Goal: Task Accomplishment & Management: Use online tool/utility

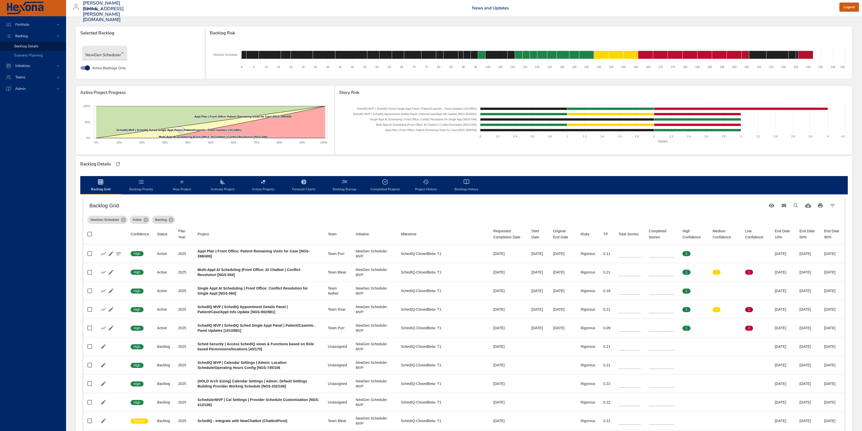
scroll to position [271, 0]
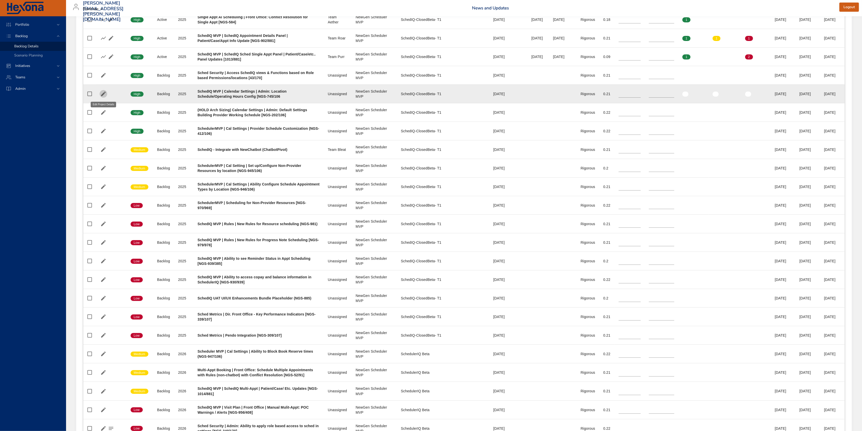
click at [102, 92] on icon "button" at bounding box center [103, 94] width 6 height 6
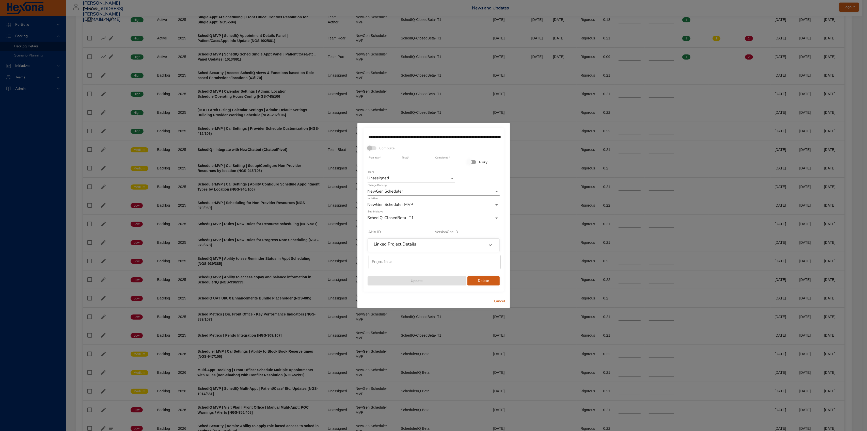
drag, startPoint x: 498, startPoint y: 301, endPoint x: 392, endPoint y: 205, distance: 142.9
click at [498, 301] on span "Cancel" at bounding box center [500, 301] width 12 height 6
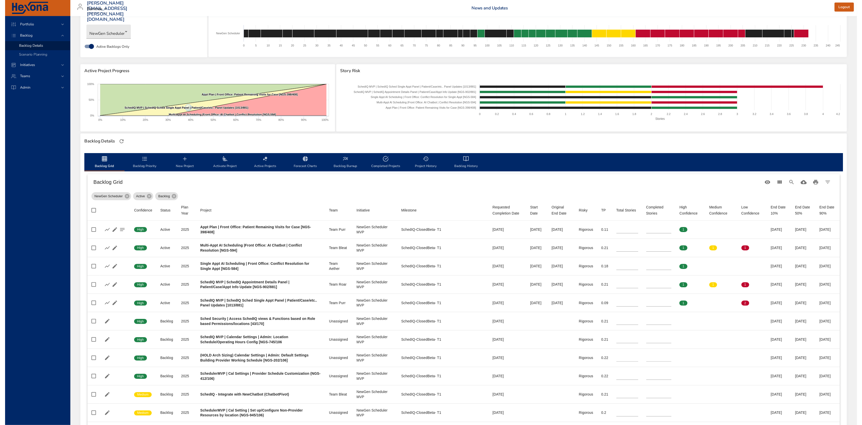
scroll to position [0, 0]
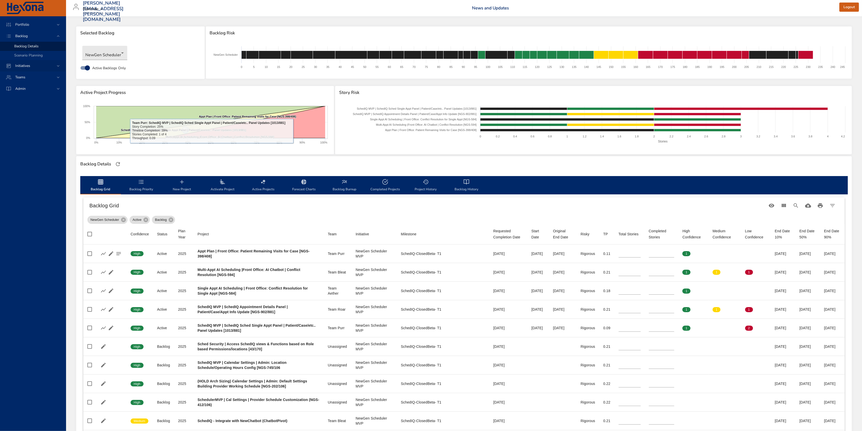
click at [34, 66] on span "Initiatives" at bounding box center [22, 65] width 23 height 5
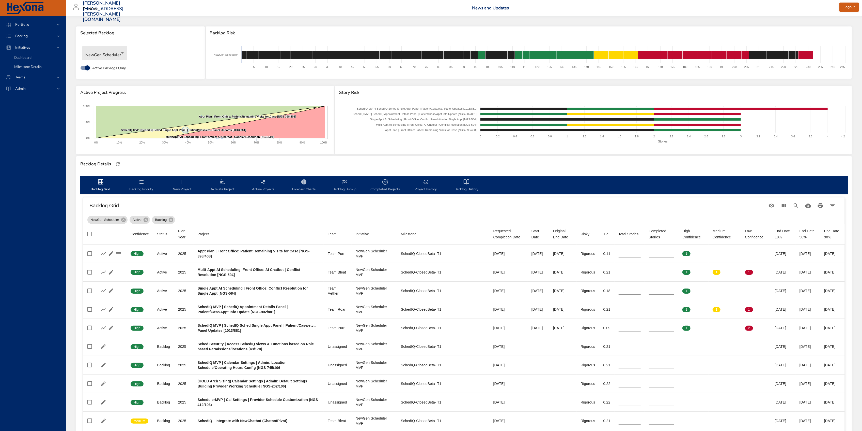
click at [33, 68] on span "Milestone Details" at bounding box center [27, 66] width 27 height 5
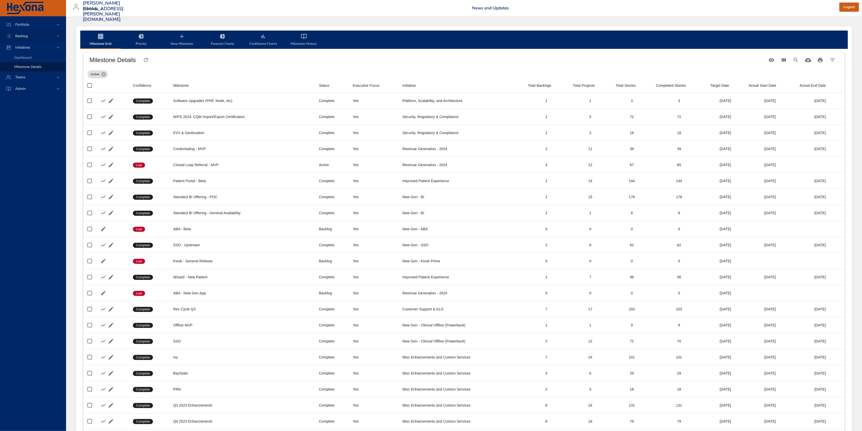
click at [43, 33] on div "Backlog" at bounding box center [33, 35] width 44 height 5
click at [35, 24] on div "Portfolio" at bounding box center [33, 24] width 44 height 5
click at [36, 52] on span "Initiative Dashboard" at bounding box center [30, 53] width 32 height 5
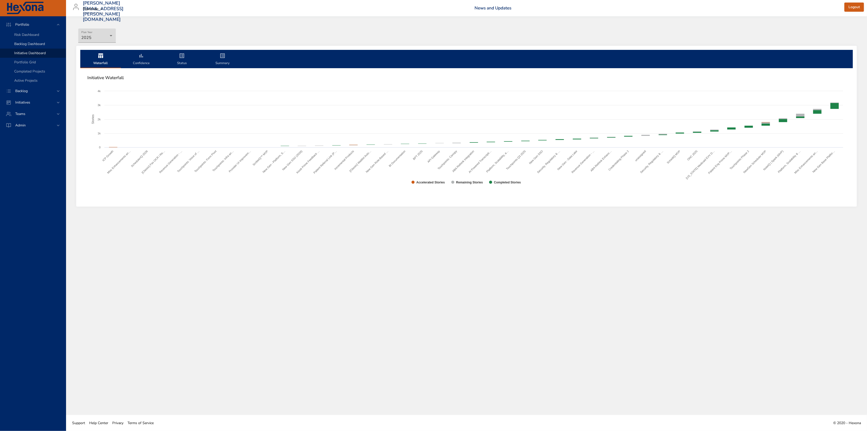
click at [37, 44] on span "Backlog Dashboard" at bounding box center [29, 43] width 31 height 5
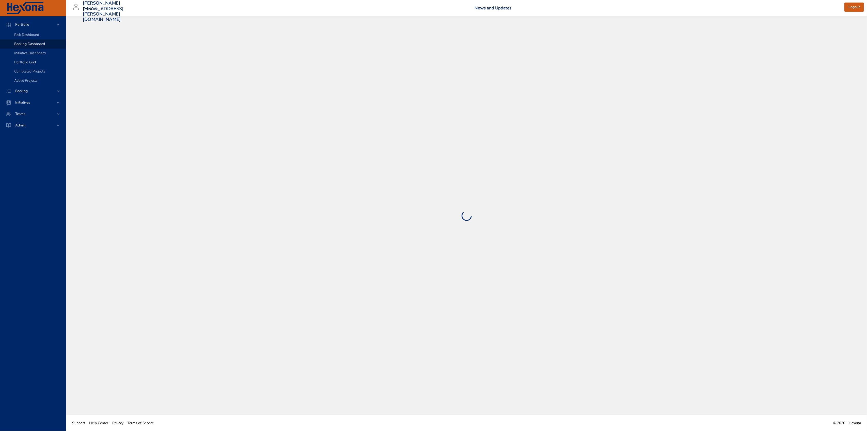
select select "***"
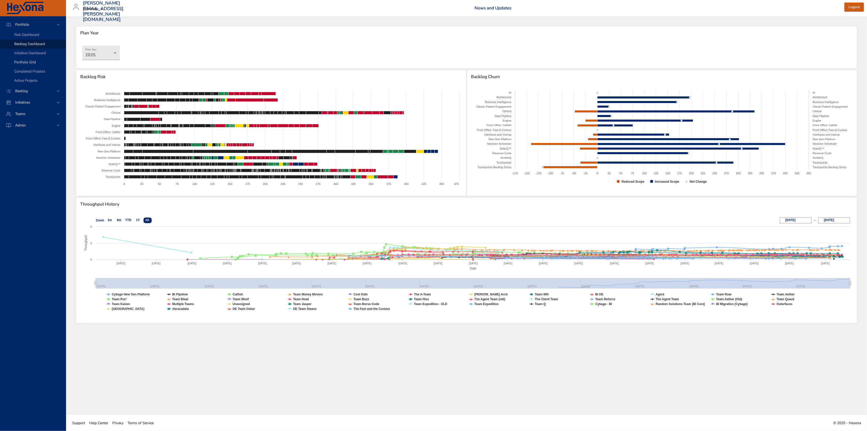
click at [42, 63] on div "Portfolio Grid" at bounding box center [38, 62] width 48 height 5
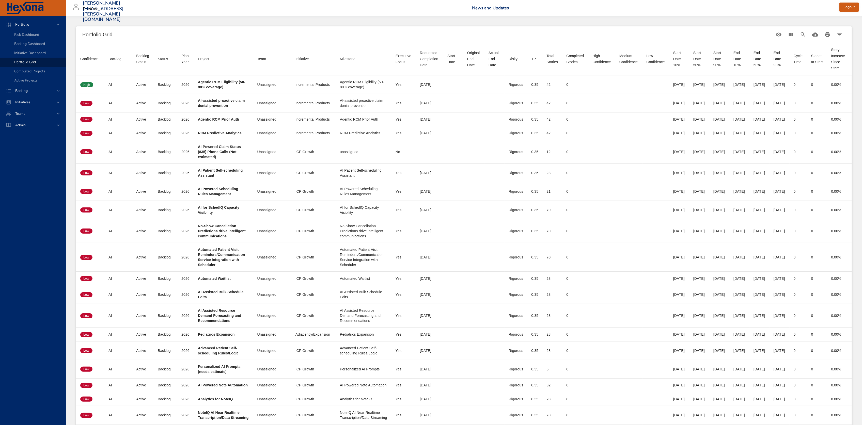
scroll to position [0, 28]
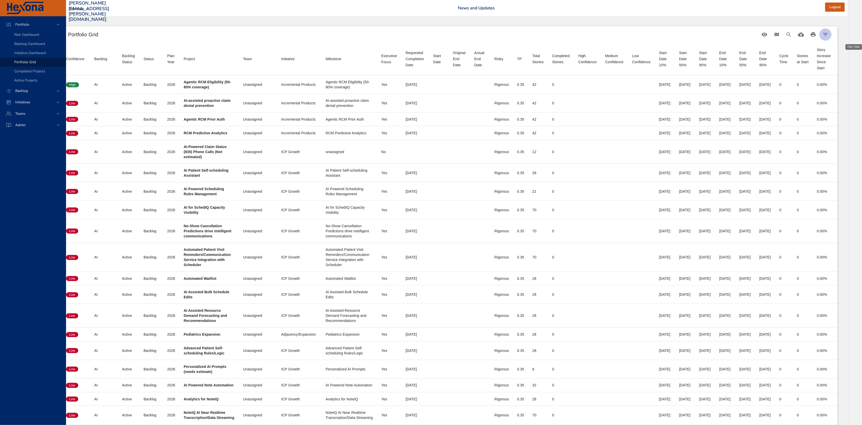
click at [829, 36] on icon "Filter Table" at bounding box center [826, 35] width 6 height 6
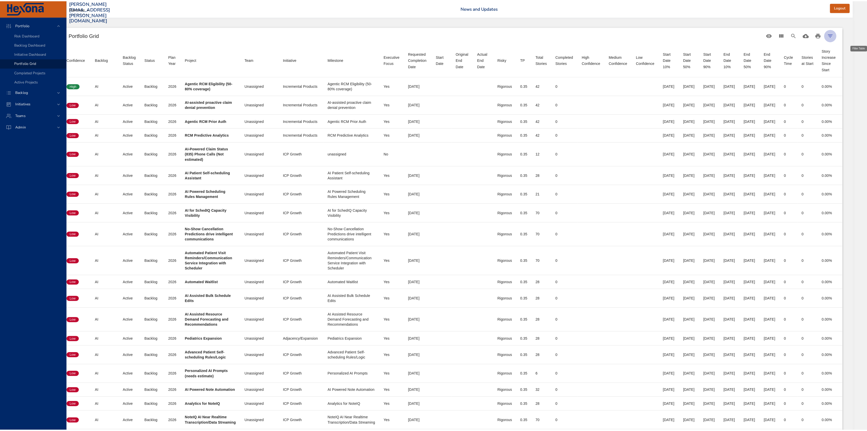
scroll to position [0, 23]
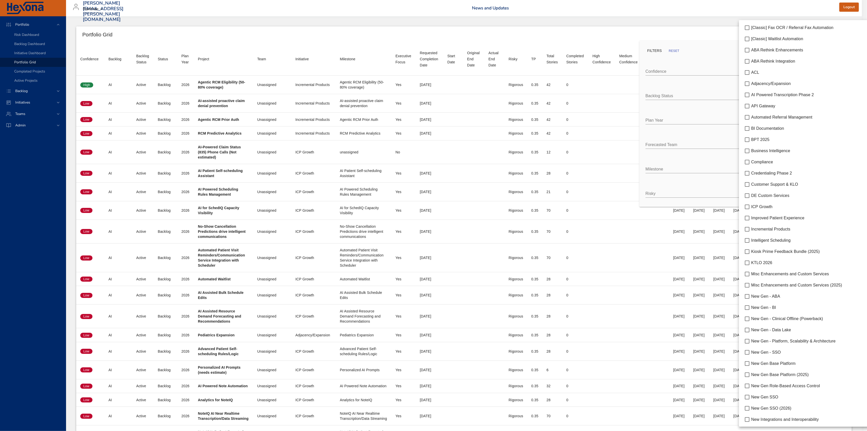
click at [788, 147] on body "Portfolio Risk Dashboard Backlog Dashboard Initiative Dashboard Portfolio Grid …" at bounding box center [433, 215] width 867 height 431
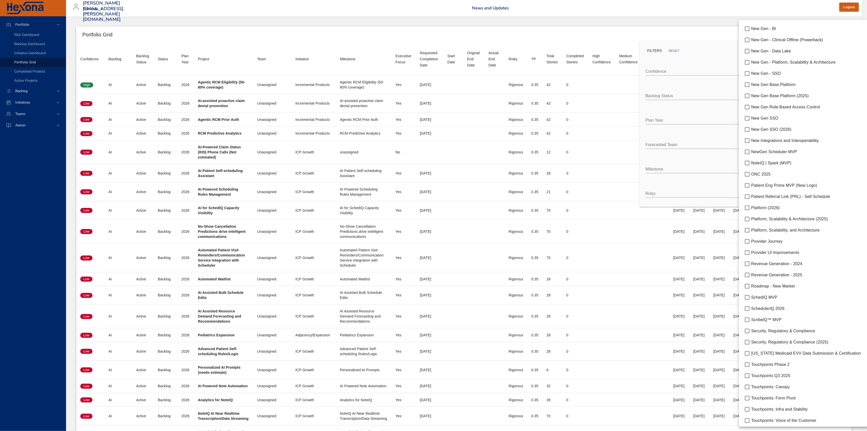
scroll to position [291, 0]
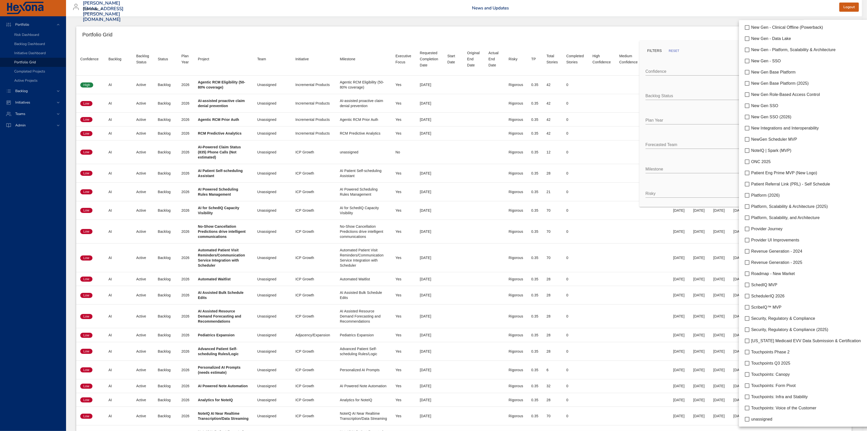
drag, startPoint x: 778, startPoint y: 288, endPoint x: 783, endPoint y: 305, distance: 17.3
click at [778, 288] on li "SchedIQ MVP" at bounding box center [804, 284] width 131 height 11
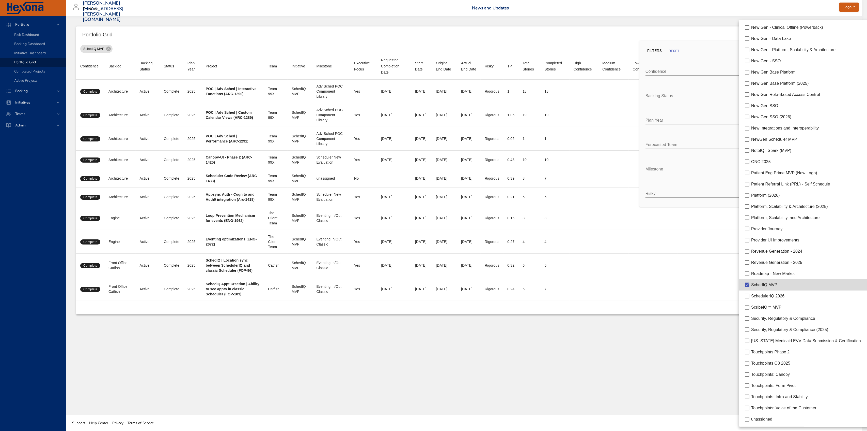
scroll to position [0, 0]
click at [780, 284] on div "SchedIQ MVP" at bounding box center [809, 285] width 115 height 6
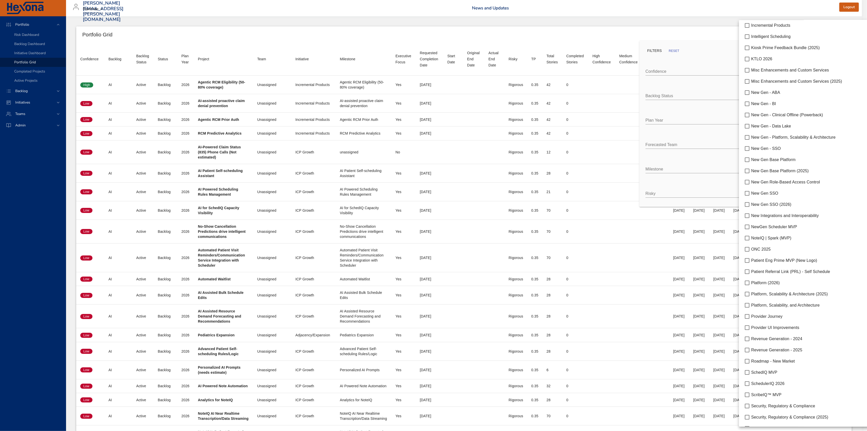
scroll to position [291, 0]
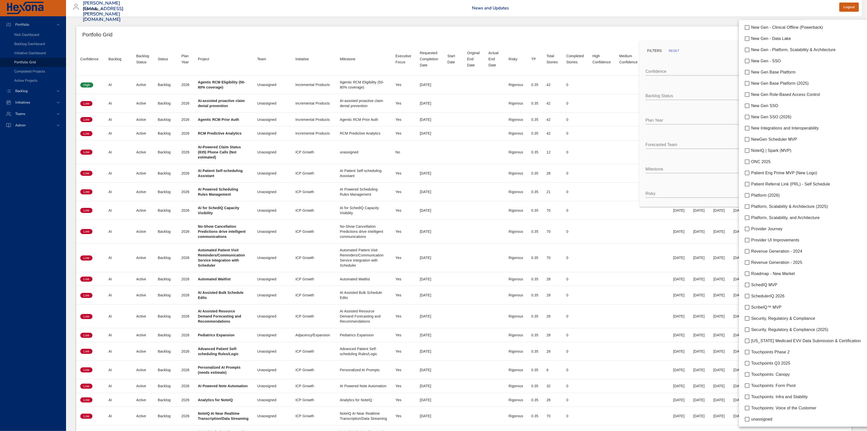
click at [783, 287] on div "SchedIQ MVP" at bounding box center [809, 285] width 115 height 6
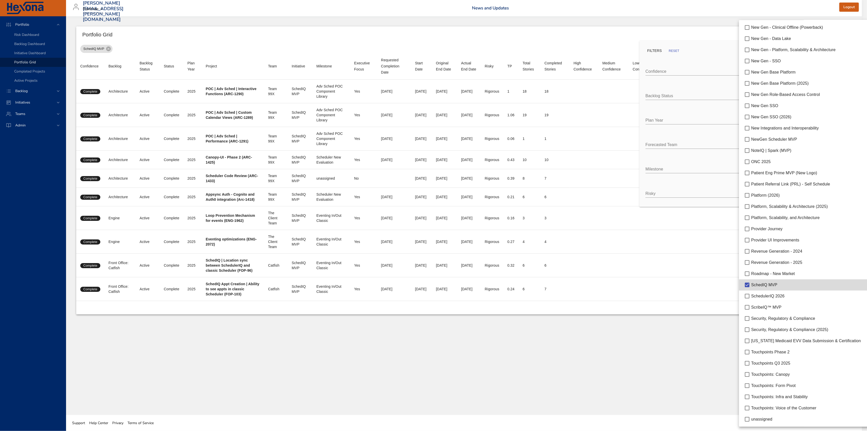
click at [794, 308] on div "ScribeIQ™ MVP" at bounding box center [809, 307] width 115 height 6
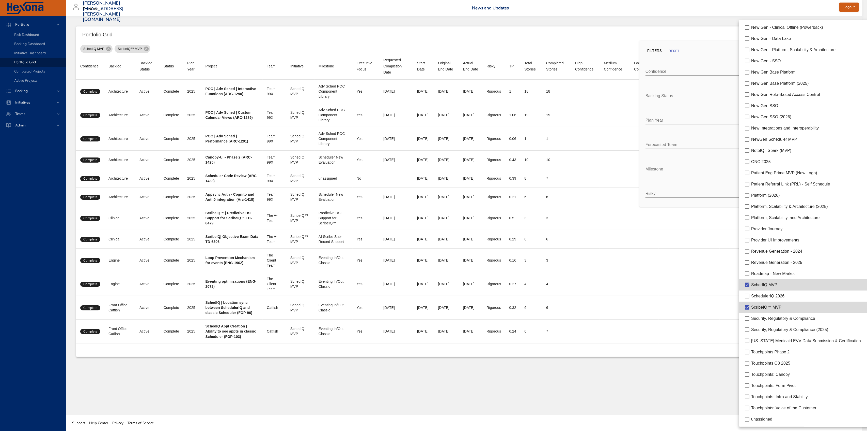
click at [672, 84] on div at bounding box center [433, 215] width 867 height 431
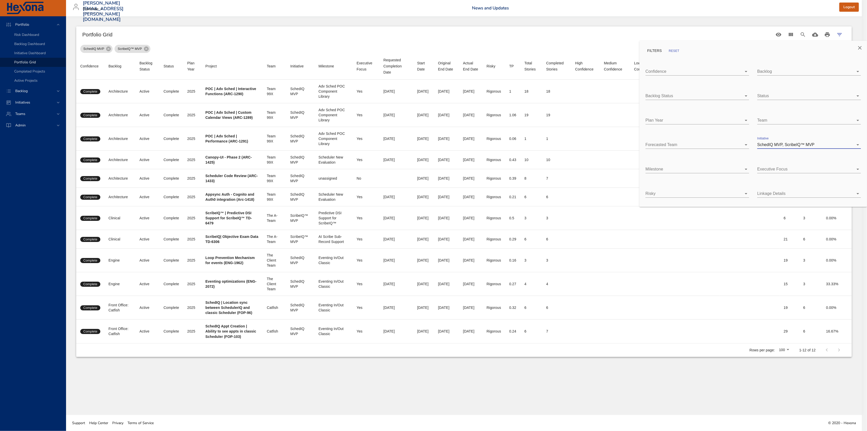
click at [699, 167] on body "Portfolio Risk Dashboard Backlog Dashboard Initiative Dashboard Portfolio Grid …" at bounding box center [433, 215] width 867 height 431
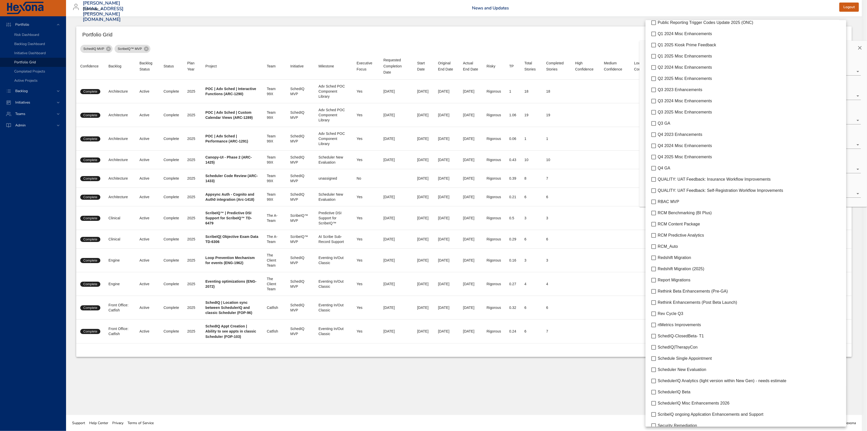
scroll to position [1898, 0]
click at [712, 335] on div "SchedIQ-ClosedBeta- T1" at bounding box center [750, 333] width 185 height 6
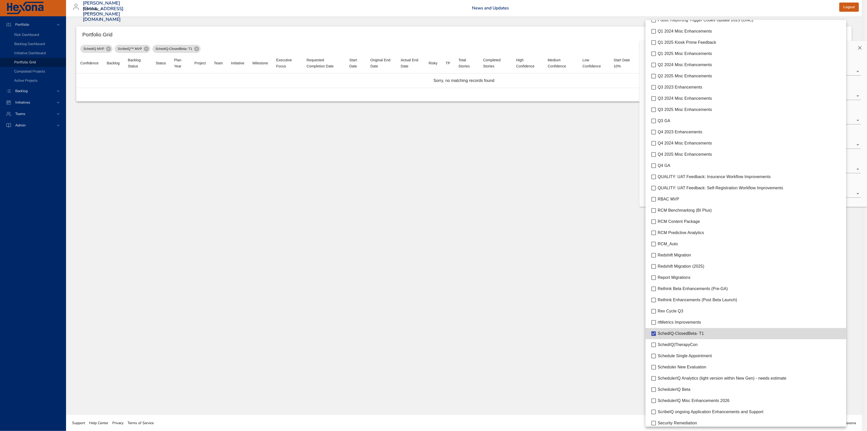
click at [712, 335] on div "SchedIQ-ClosedBeta- T1" at bounding box center [750, 333] width 185 height 6
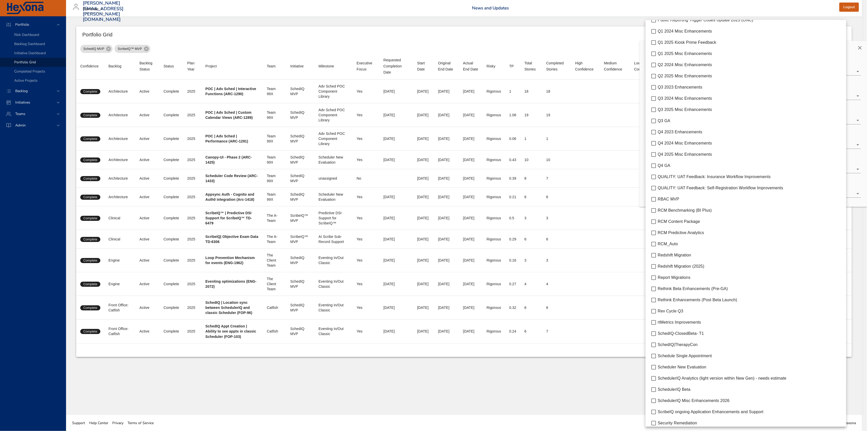
scroll to position [0, 0]
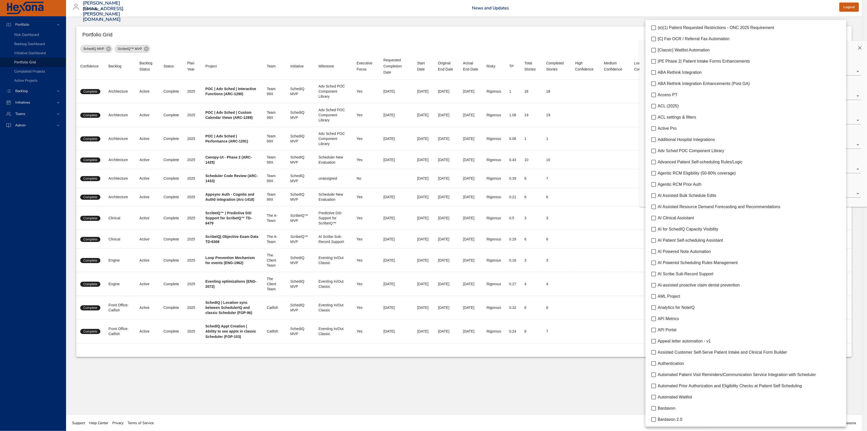
click at [345, 54] on div at bounding box center [433, 215] width 867 height 431
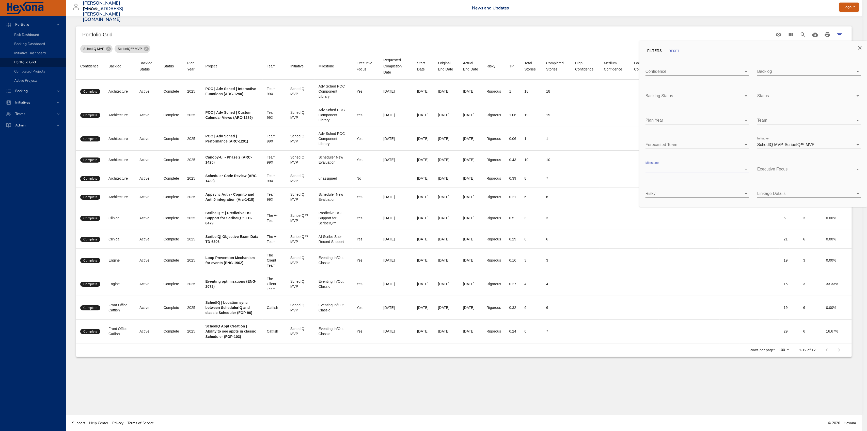
click at [861, 48] on icon "Close" at bounding box center [861, 48] width 4 height 4
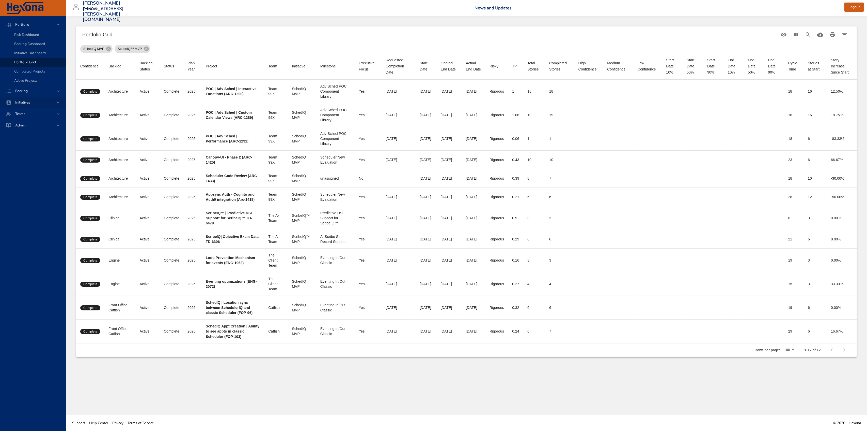
click at [27, 105] on div "Initiatives" at bounding box center [33, 102] width 66 height 11
click at [27, 56] on span "Dashboard" at bounding box center [22, 57] width 17 height 5
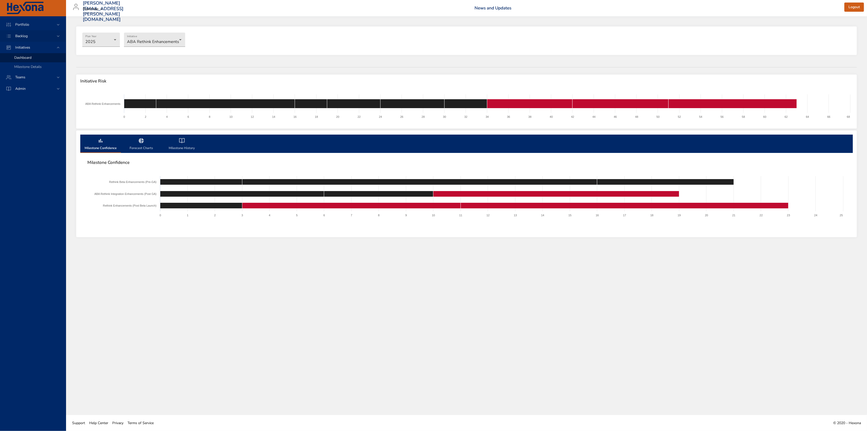
click at [26, 35] on span "Backlog" at bounding box center [21, 36] width 21 height 5
click at [26, 23] on span "Portfolio" at bounding box center [22, 24] width 22 height 5
click at [35, 62] on span "Portfolio Grid" at bounding box center [25, 62] width 22 height 5
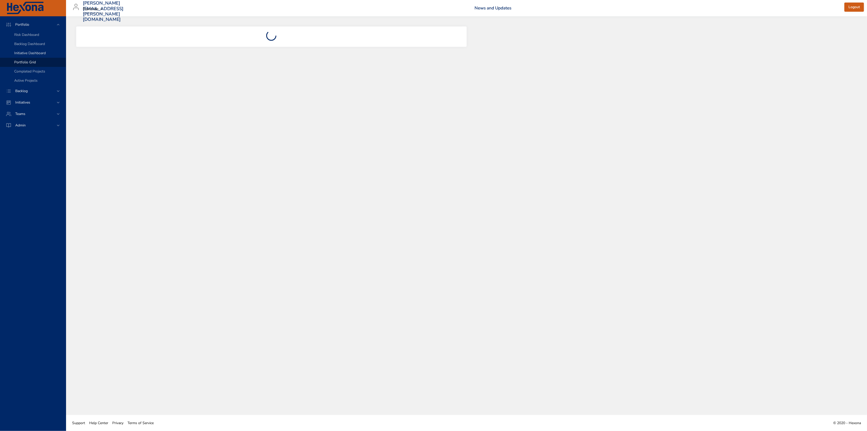
click at [39, 51] on span "Initiative Dashboard" at bounding box center [30, 53] width 32 height 5
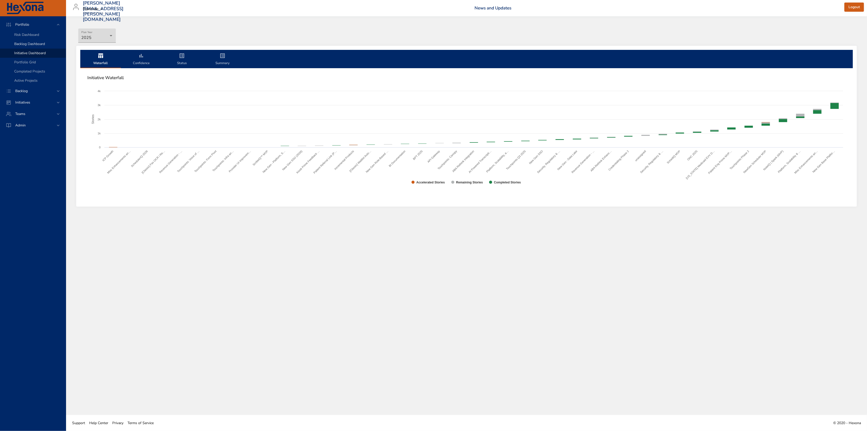
click at [35, 41] on link "Backlog Dashboard" at bounding box center [33, 43] width 66 height 9
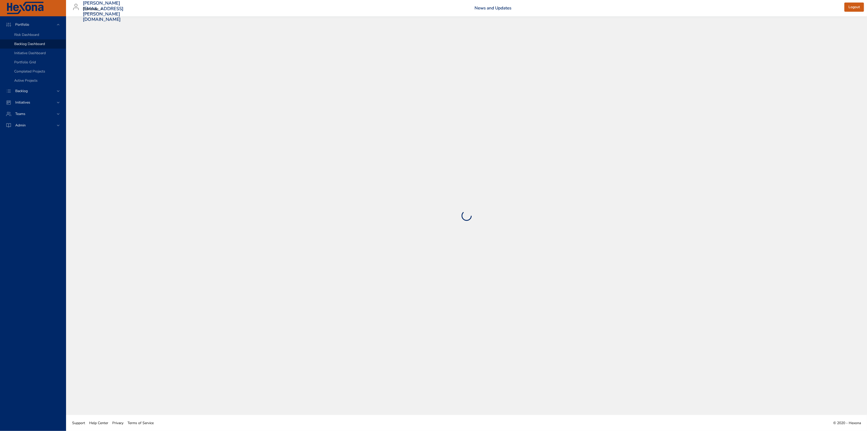
select select "***"
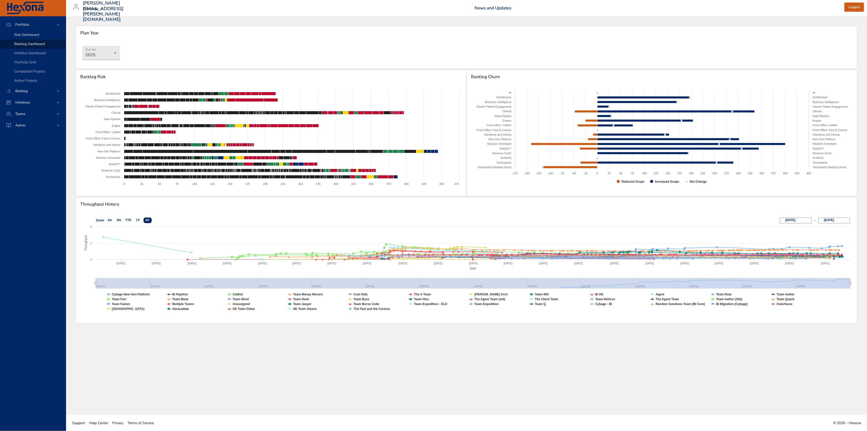
click at [32, 34] on span "Risk Dashboard" at bounding box center [26, 34] width 25 height 5
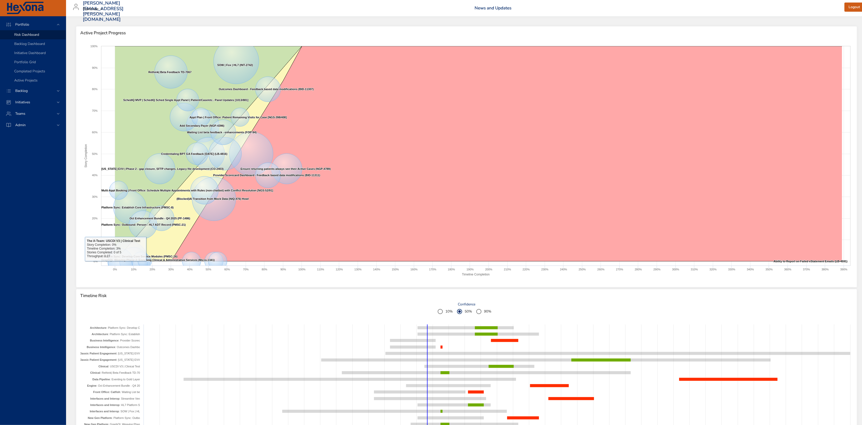
drag, startPoint x: 30, startPoint y: 126, endPoint x: 28, endPoint y: 117, distance: 9.1
click at [30, 126] on div "Admin" at bounding box center [33, 125] width 44 height 5
click at [34, 37] on div "Backlog" at bounding box center [33, 35] width 44 height 5
click at [34, 47] on span "Backlog Details" at bounding box center [26, 46] width 24 height 5
click at [29, 66] on span "Initiatives" at bounding box center [22, 65] width 23 height 5
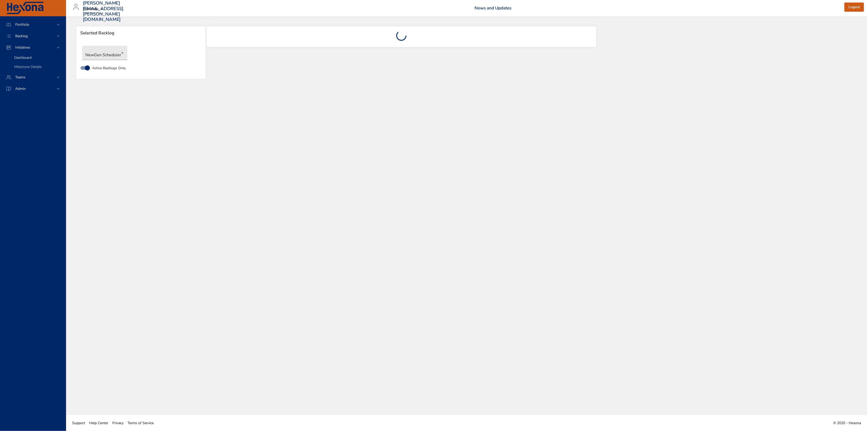
click at [28, 59] on span "Dashboard" at bounding box center [22, 57] width 17 height 5
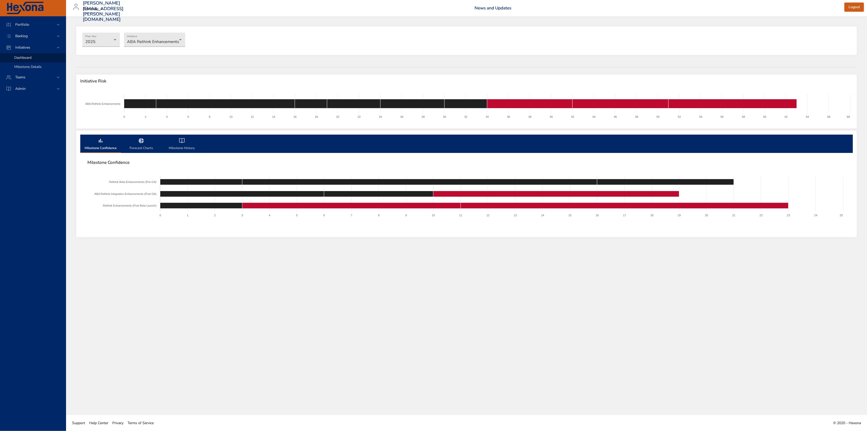
click at [32, 66] on span "Milestone Details" at bounding box center [27, 66] width 27 height 5
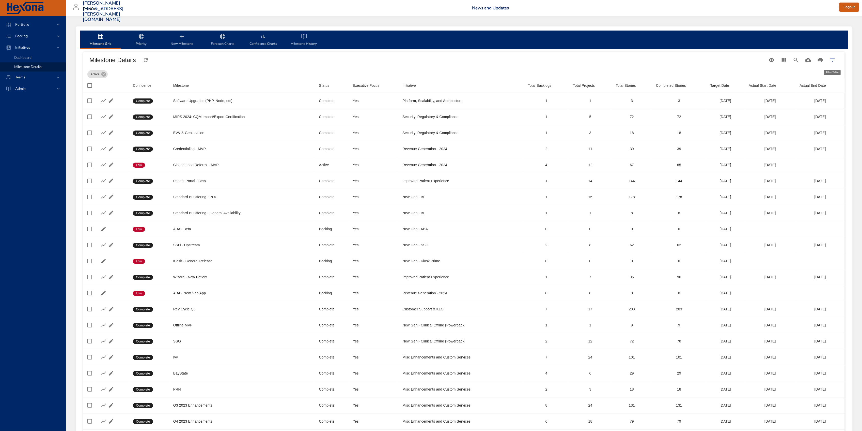
click at [834, 58] on icon "Filter Table" at bounding box center [833, 60] width 6 height 6
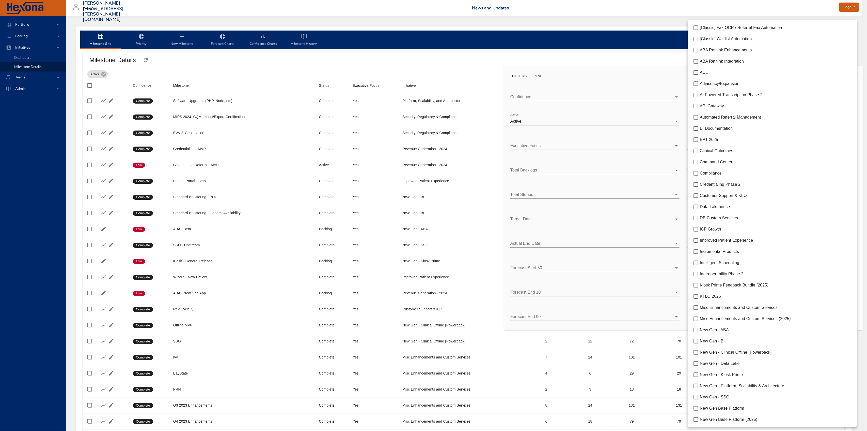
click at [705, 147] on body "Portfolio Backlog Initiatives Dashboard Milestone Details Teams Admin [PERSON_N…" at bounding box center [433, 215] width 867 height 431
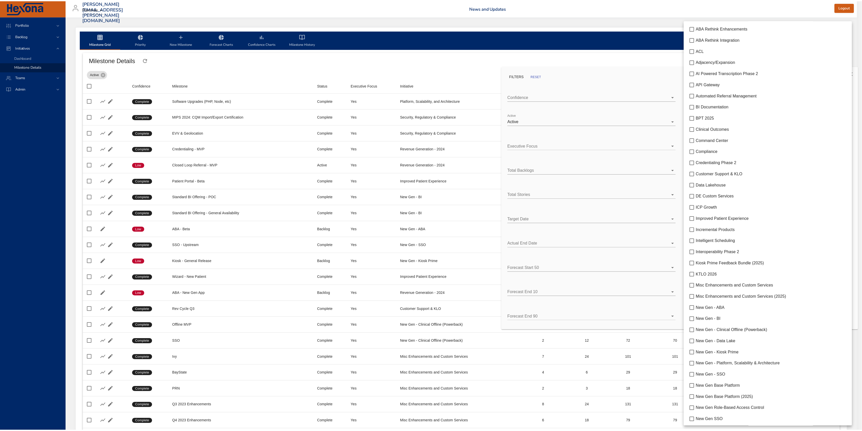
scroll to position [34, 0]
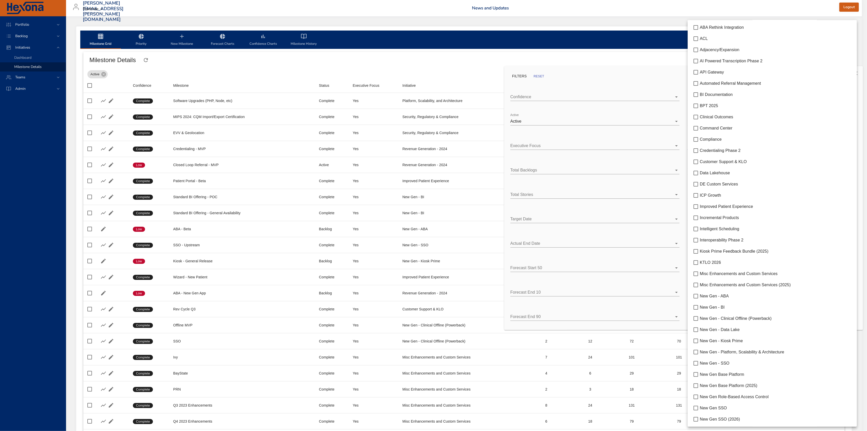
click at [449, 71] on div at bounding box center [433, 215] width 867 height 431
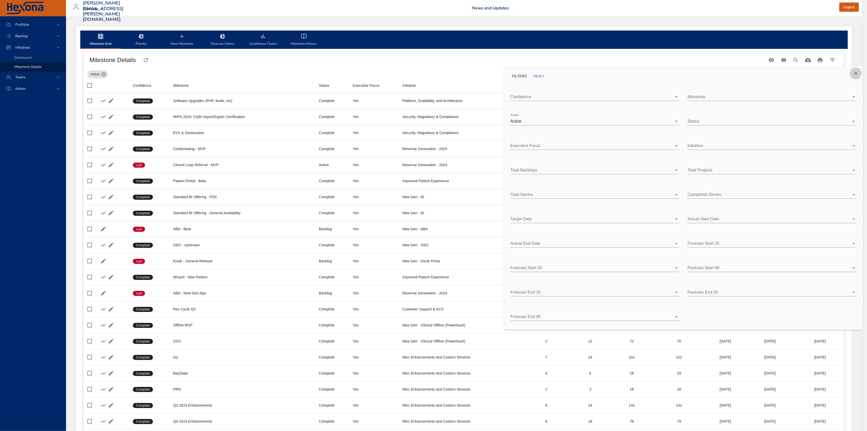
click at [856, 72] on icon "Close" at bounding box center [856, 73] width 6 height 6
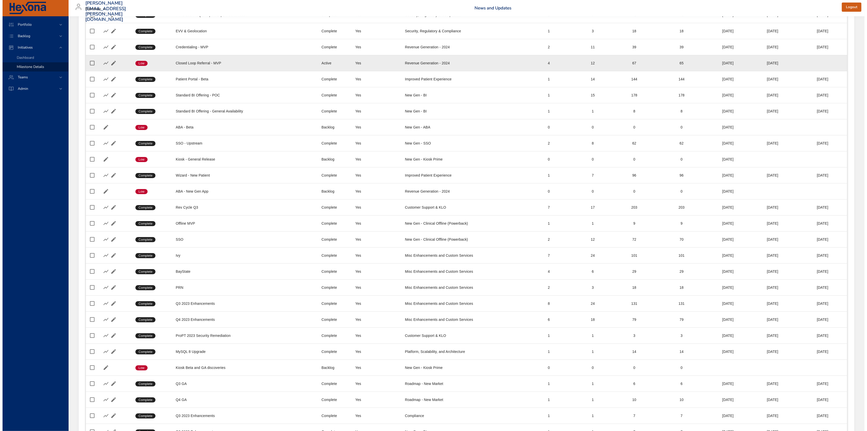
scroll to position [0, 0]
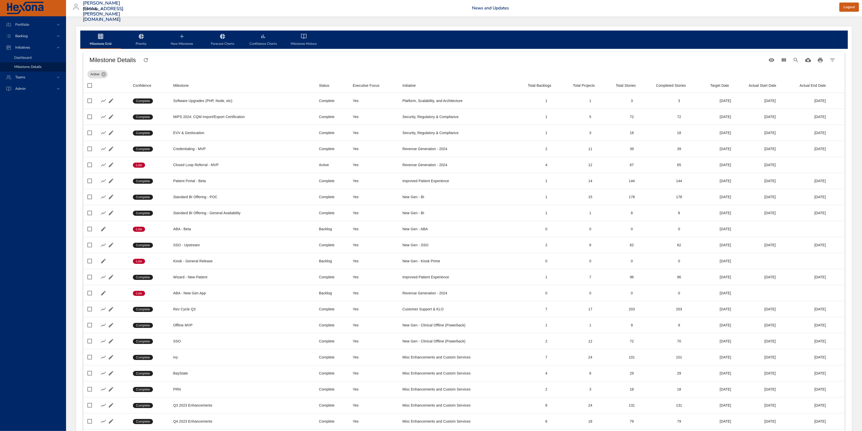
click at [27, 58] on span "Dashboard" at bounding box center [22, 57] width 17 height 5
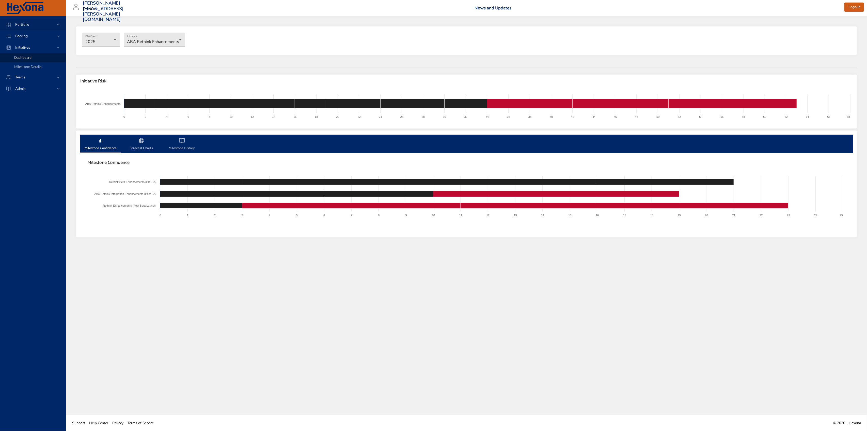
click at [36, 23] on div "Portfolio" at bounding box center [33, 24] width 44 height 5
click at [39, 45] on span "Backlog Dashboard" at bounding box center [29, 43] width 31 height 5
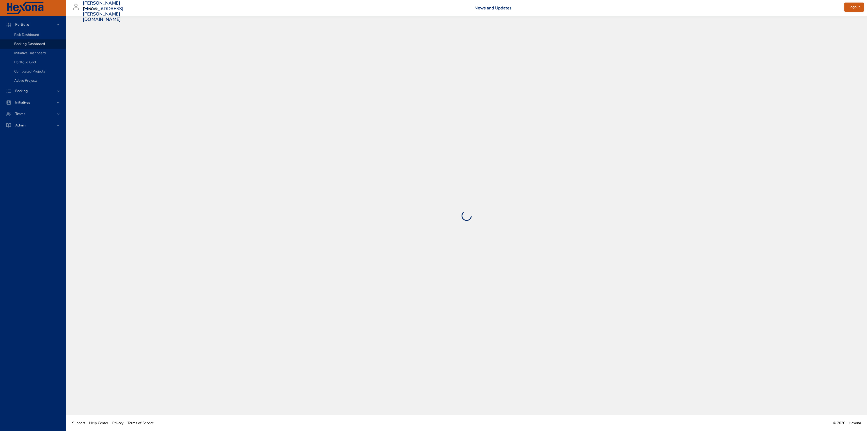
select select "***"
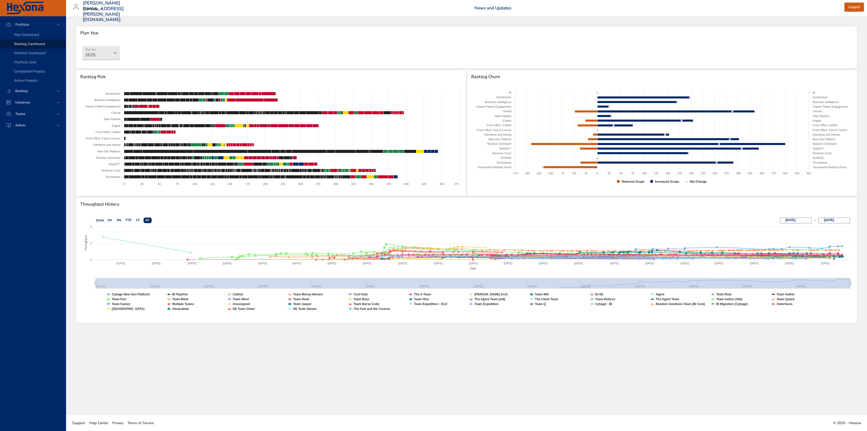
select select "***"
click at [43, 52] on span "Initiative Dashboard" at bounding box center [30, 53] width 32 height 5
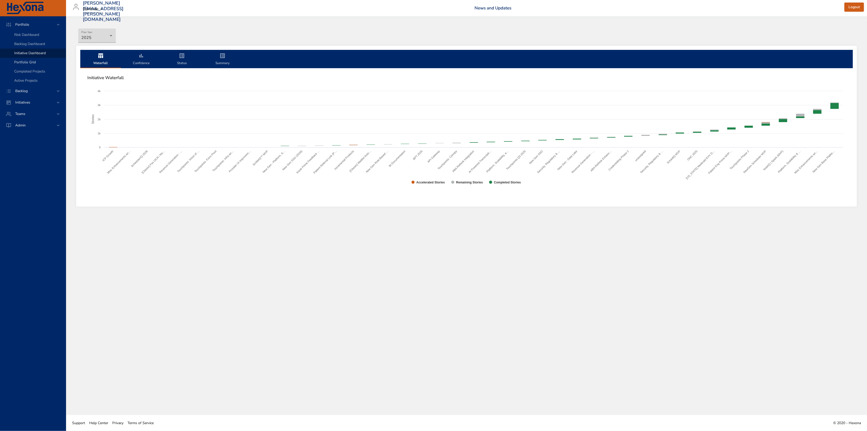
click at [31, 62] on span "Portfolio Grid" at bounding box center [25, 62] width 22 height 5
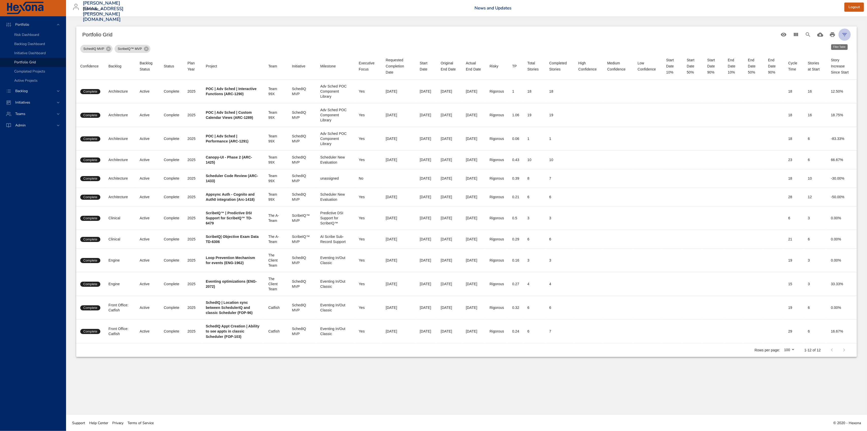
click at [847, 33] on icon "Filter Table" at bounding box center [845, 35] width 6 height 6
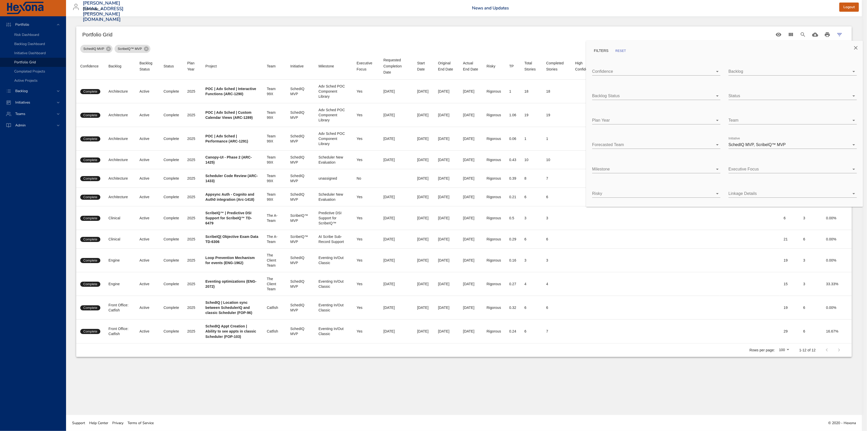
click at [546, 45] on div at bounding box center [433, 215] width 867 height 431
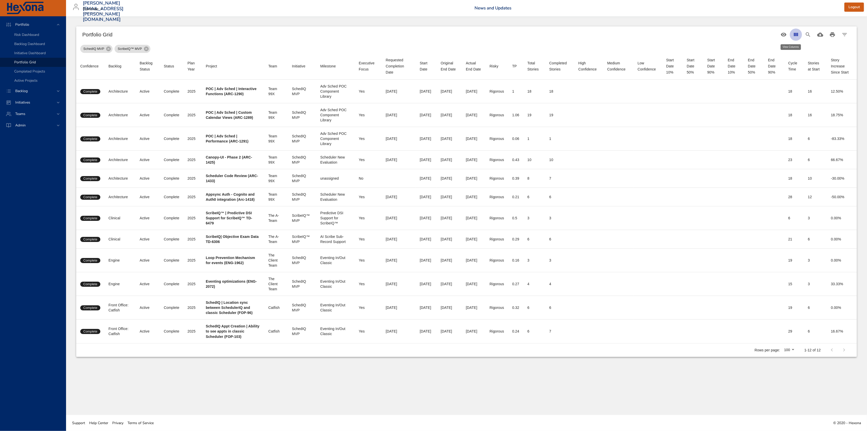
click at [799, 36] on icon "View Columns" at bounding box center [796, 35] width 6 height 6
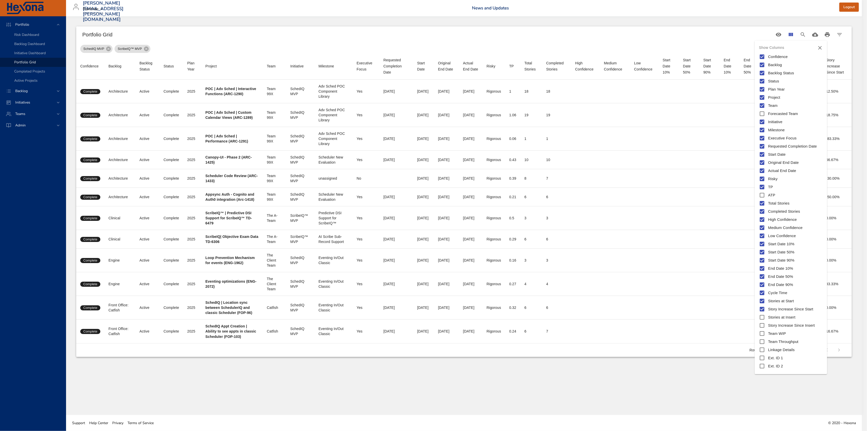
click at [737, 40] on div at bounding box center [433, 215] width 867 height 431
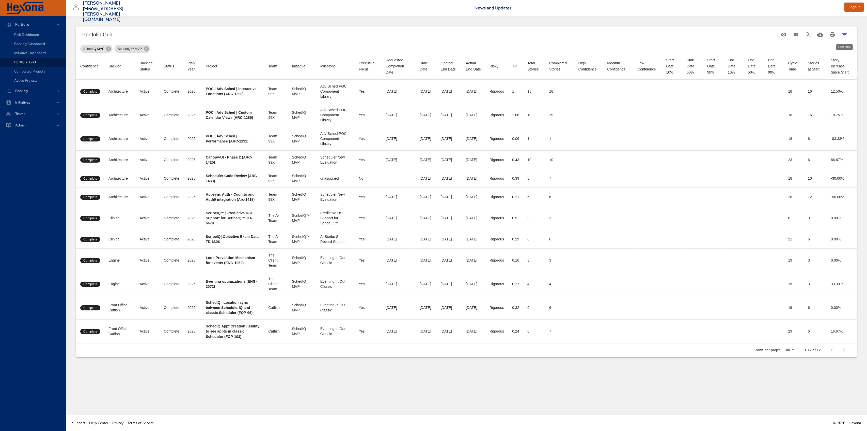
click at [846, 38] on button "Filter Table" at bounding box center [845, 34] width 12 height 12
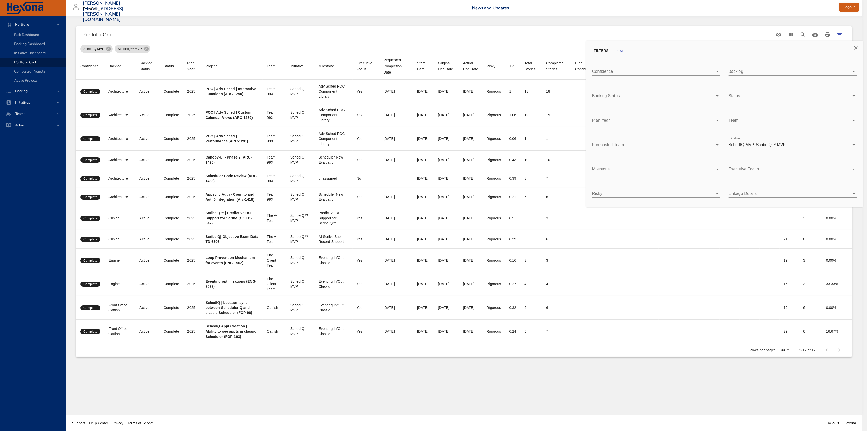
click at [18, 101] on div at bounding box center [433, 215] width 867 height 431
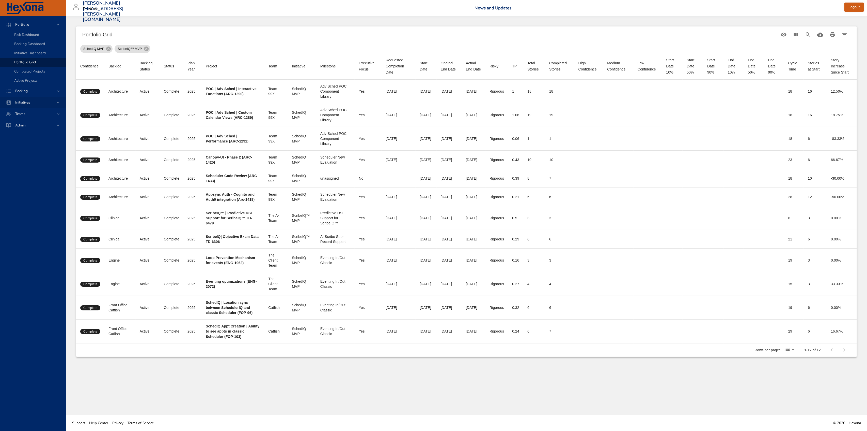
click at [27, 100] on span "Initiatives" at bounding box center [22, 102] width 23 height 5
click at [28, 67] on span "Milestone Details" at bounding box center [27, 66] width 27 height 5
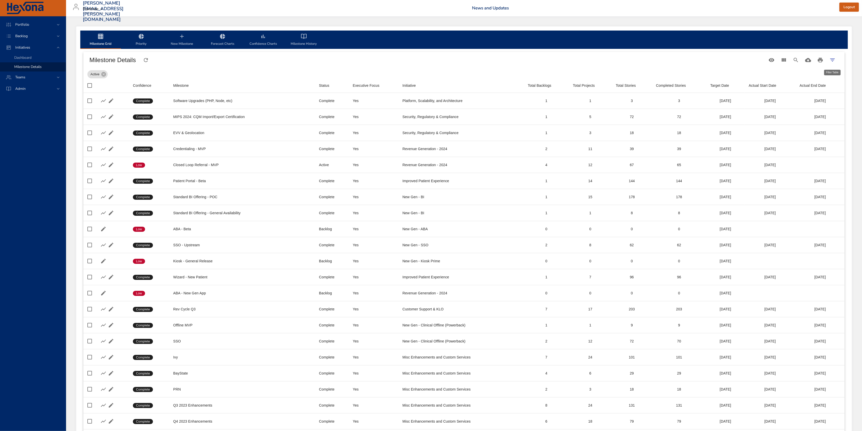
click at [833, 63] on button "Filter Table" at bounding box center [833, 60] width 12 height 12
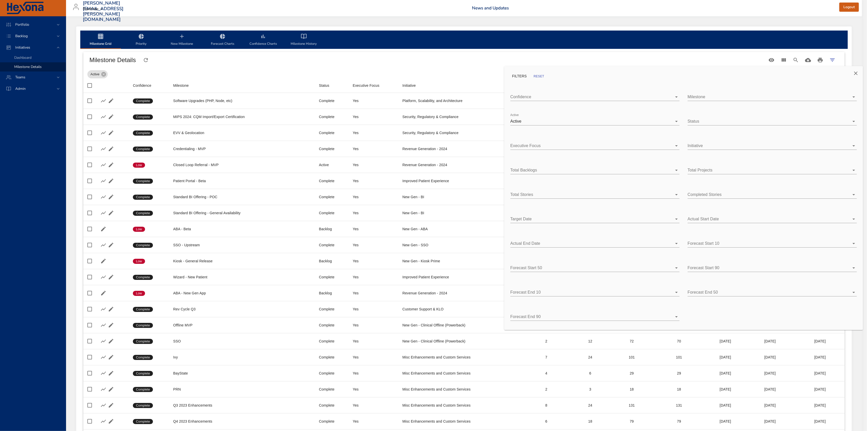
click at [699, 95] on body "Portfolio Backlog Initiatives Dashboard Milestone Details Teams Admin [PERSON_N…" at bounding box center [433, 215] width 867 height 431
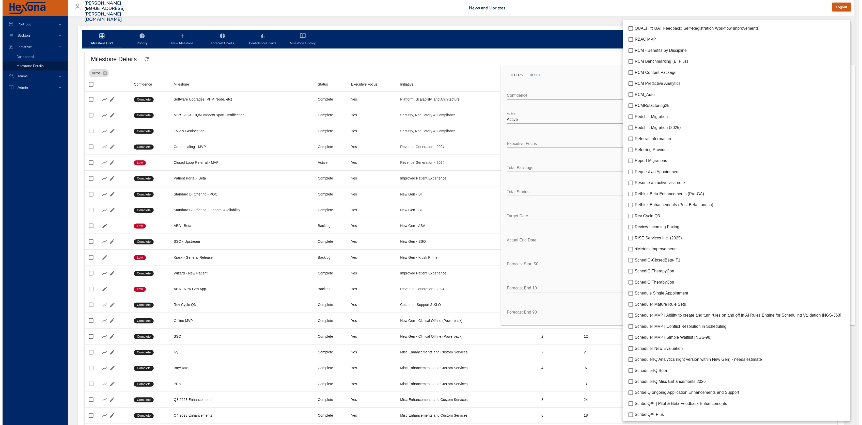
scroll to position [3491, 0]
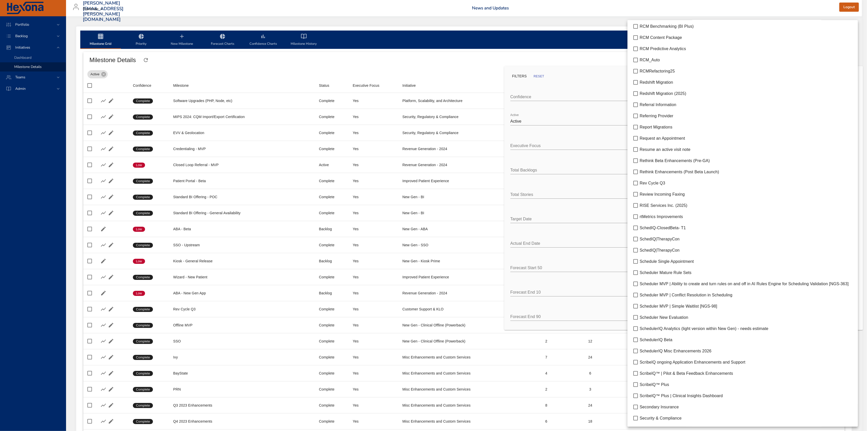
click at [677, 340] on div "SchedulerIQ Beta" at bounding box center [747, 340] width 214 height 6
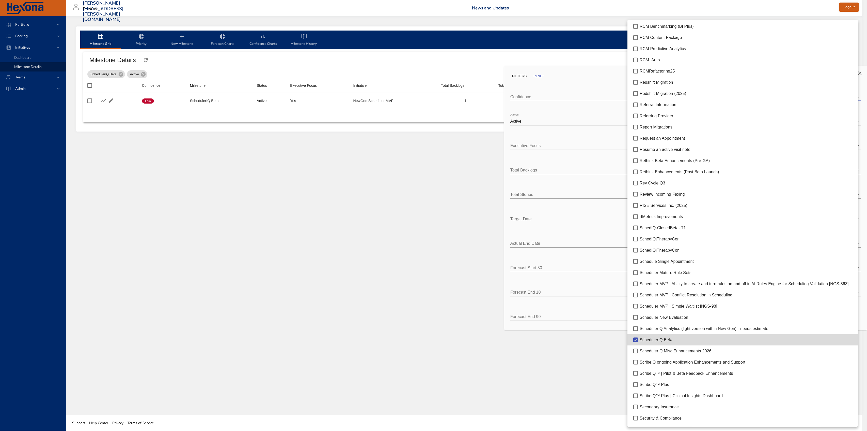
click at [449, 213] on div at bounding box center [433, 215] width 867 height 431
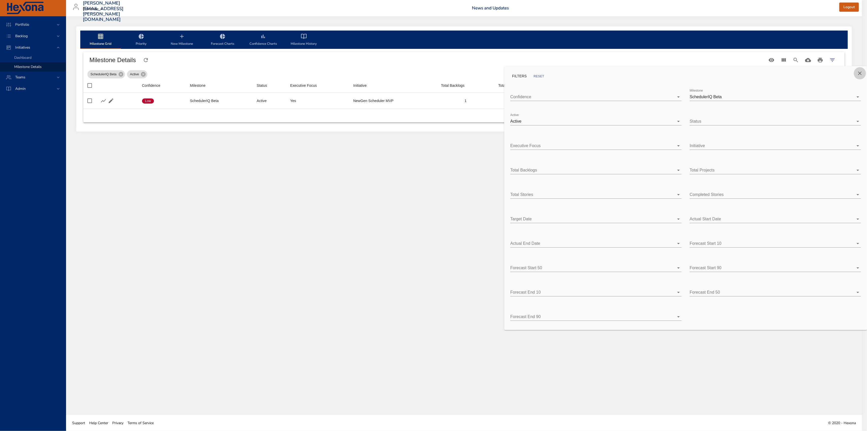
click at [862, 75] on icon "Close" at bounding box center [860, 73] width 6 height 6
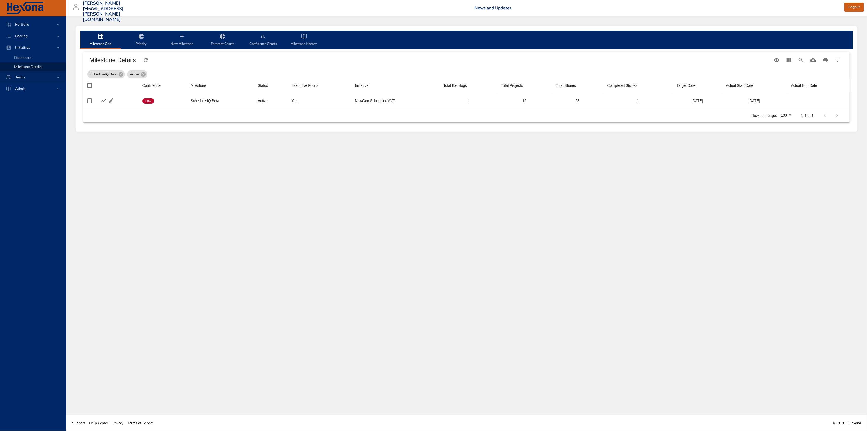
click at [31, 79] on div "Teams" at bounding box center [33, 76] width 44 height 5
click at [44, 25] on div "Portfolio" at bounding box center [33, 24] width 44 height 5
click at [34, 43] on span "Backlog Dashboard" at bounding box center [29, 43] width 31 height 5
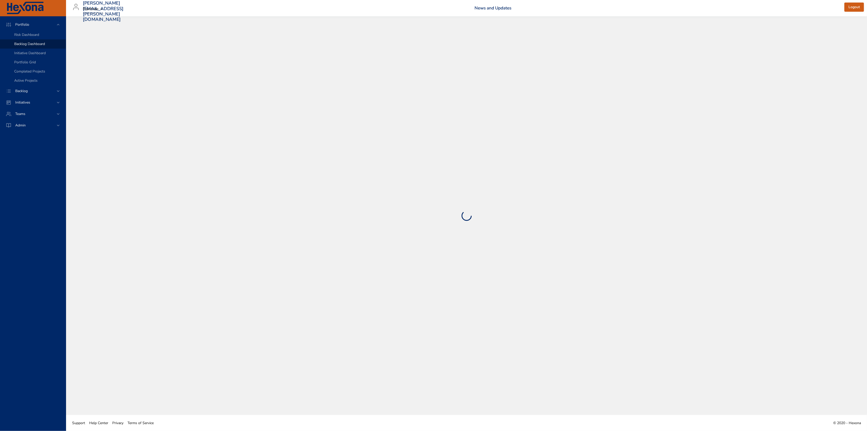
select select "***"
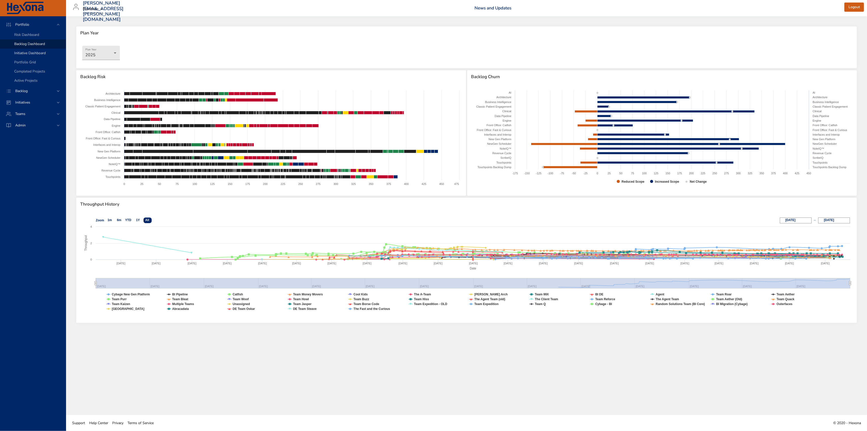
click at [37, 53] on span "Initiative Dashboard" at bounding box center [30, 53] width 32 height 5
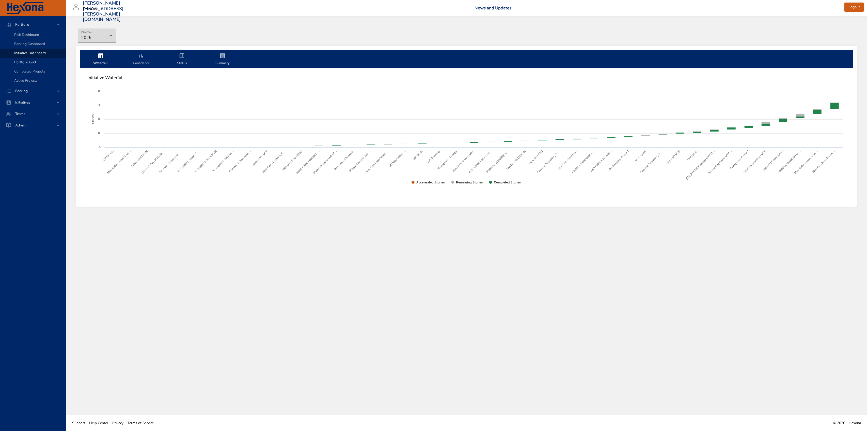
click at [34, 62] on span "Portfolio Grid" at bounding box center [25, 62] width 22 height 5
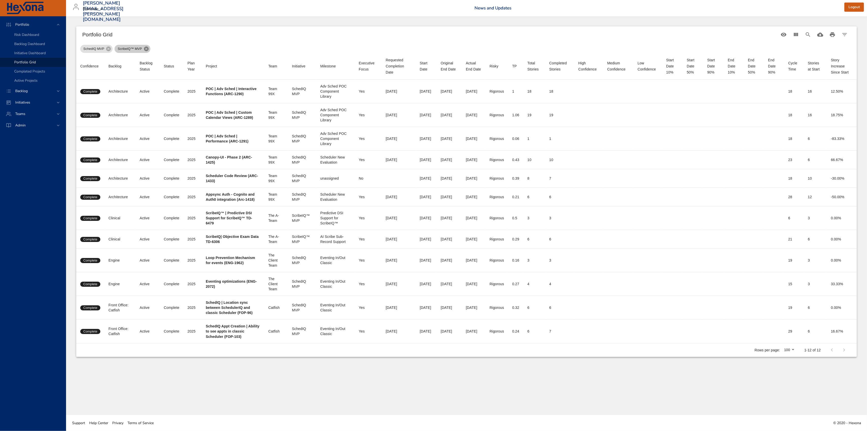
click at [147, 50] on icon at bounding box center [146, 49] width 5 height 5
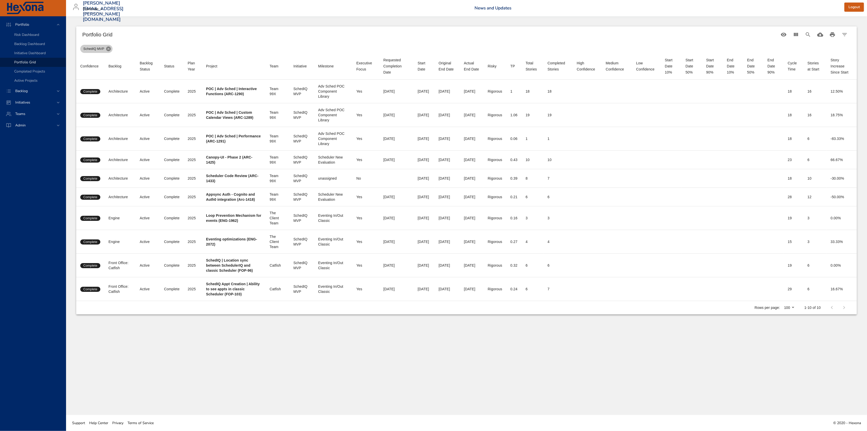
click at [110, 49] on icon at bounding box center [108, 49] width 5 height 5
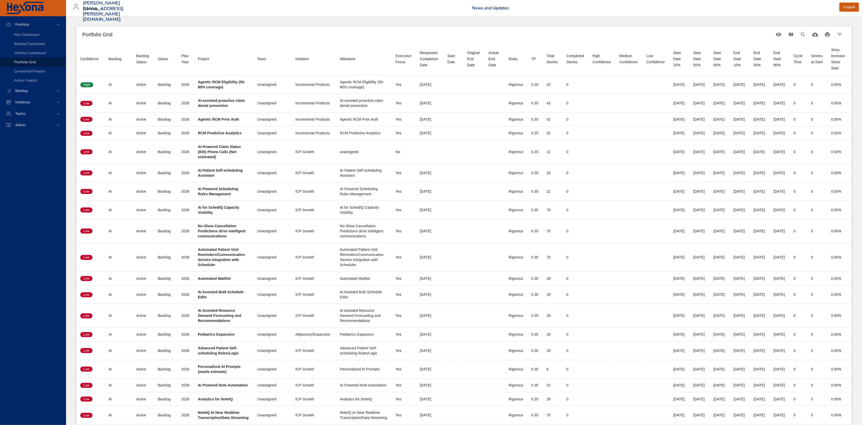
scroll to position [0, 28]
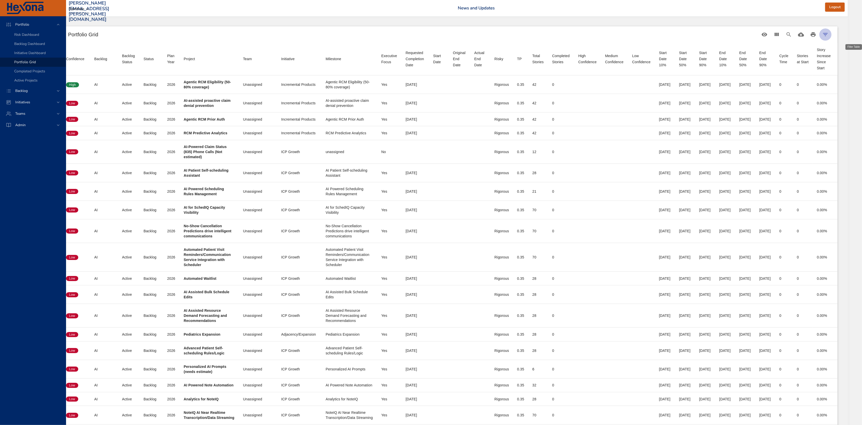
click at [832, 37] on button "Filter Table" at bounding box center [826, 34] width 12 height 12
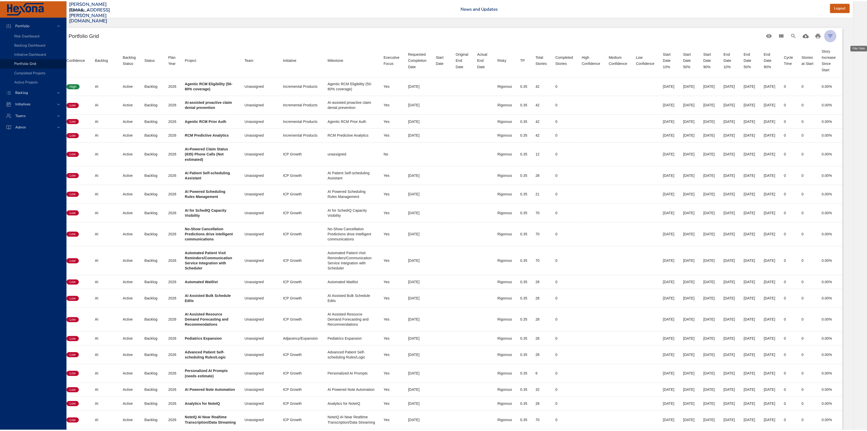
scroll to position [0, 23]
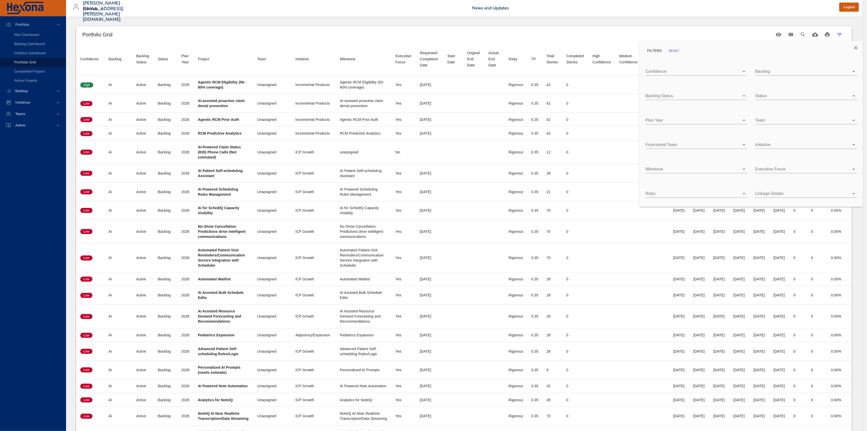
click at [678, 168] on body "Portfolio Risk Dashboard Backlog Dashboard Initiative Dashboard Portfolio Grid …" at bounding box center [433, 215] width 867 height 431
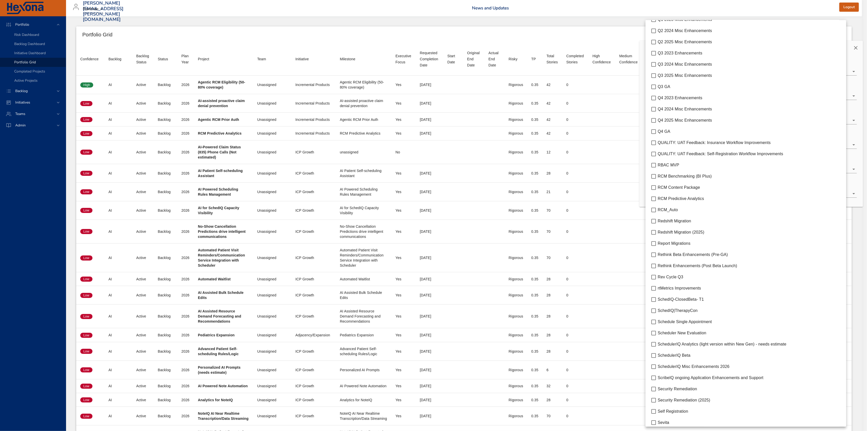
scroll to position [1999, 0]
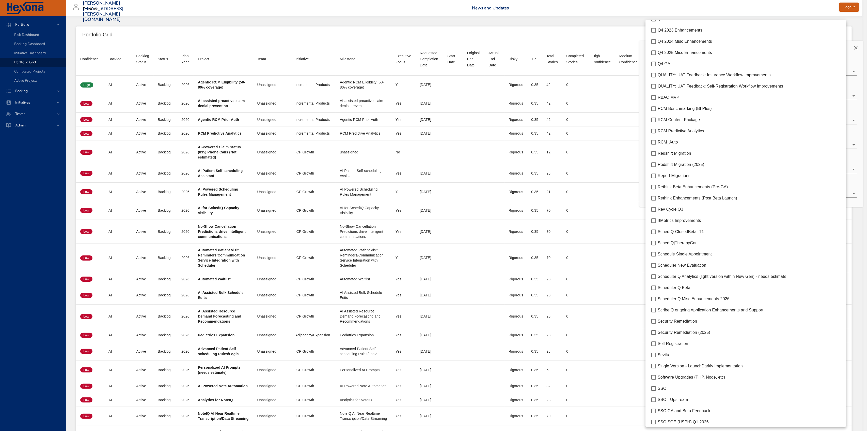
drag, startPoint x: 697, startPoint y: 229, endPoint x: 728, endPoint y: 250, distance: 37.8
click at [697, 229] on span "SchedIQ-ClosedBeta- T1" at bounding box center [681, 231] width 46 height 4
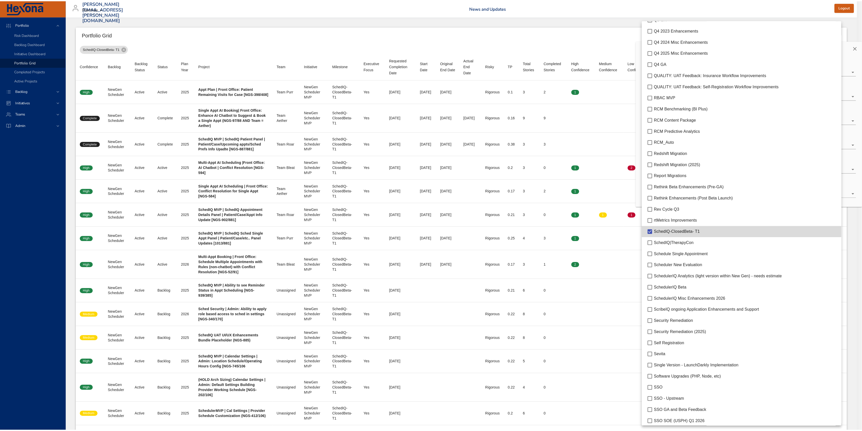
scroll to position [0, 0]
click at [500, 47] on div at bounding box center [433, 215] width 867 height 431
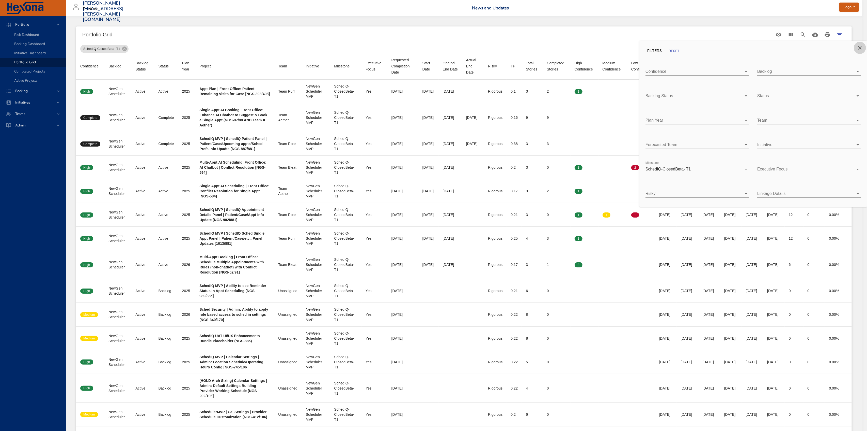
click at [861, 49] on icon "Close" at bounding box center [861, 48] width 4 height 4
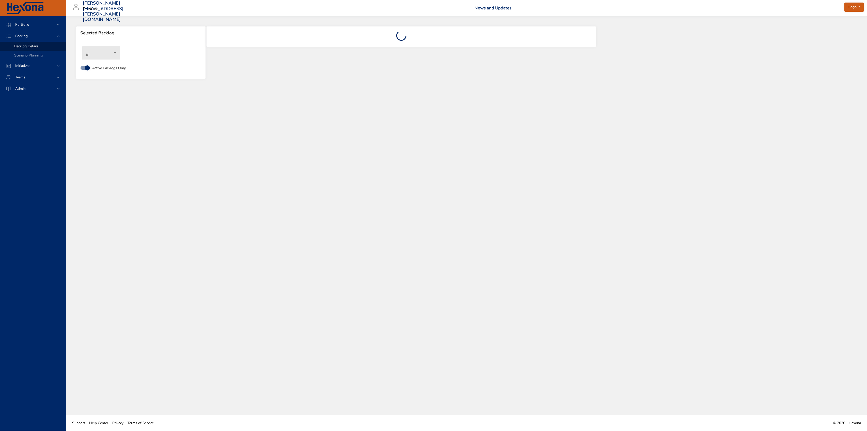
click at [101, 50] on body "Portfolio Backlog Backlog Details Scenario Planning Initiatives Teams Admin [PE…" at bounding box center [433, 215] width 867 height 431
click at [113, 139] on li "NewGen Scheduler" at bounding box center [108, 137] width 52 height 8
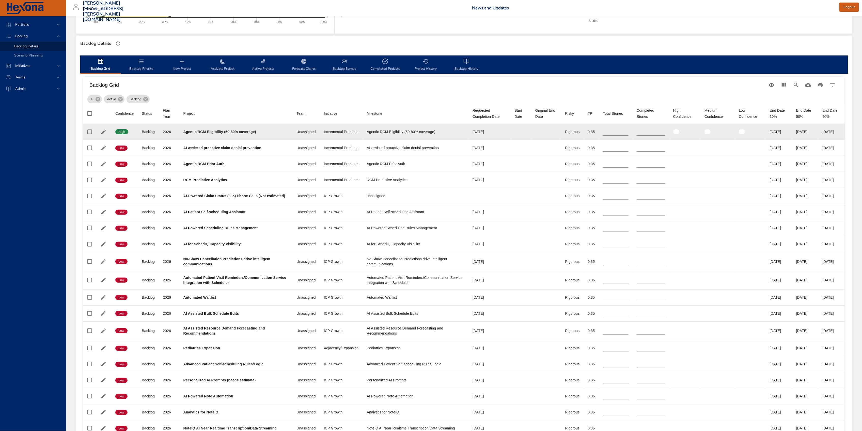
scroll to position [135, 0]
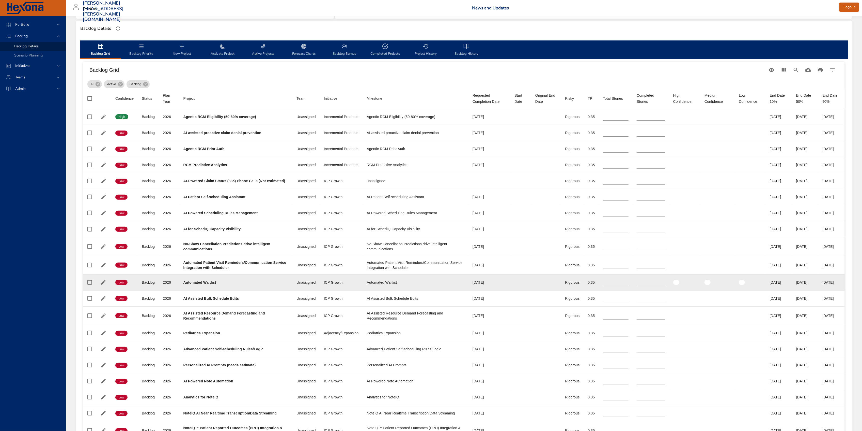
type input "*"
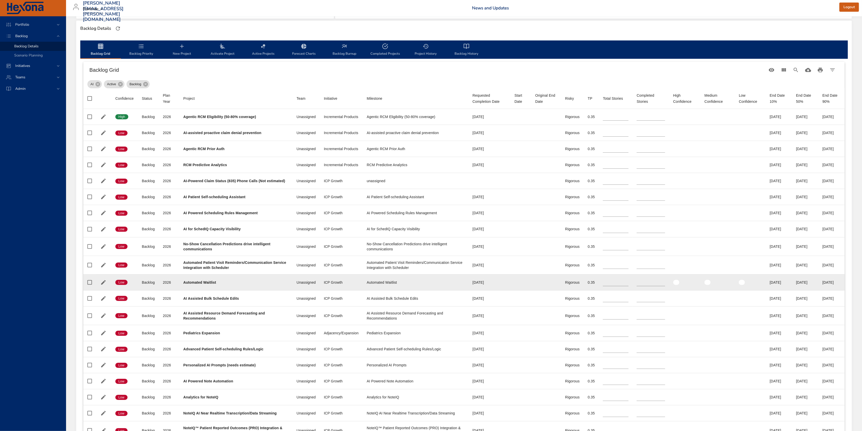
type input "*"
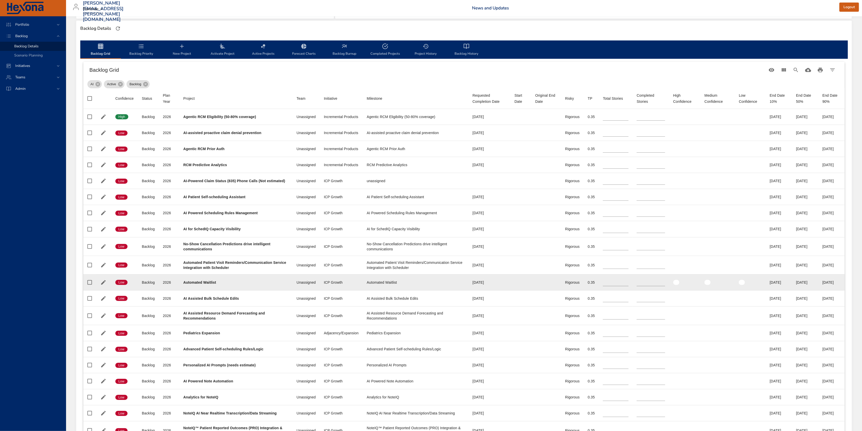
type input "*"
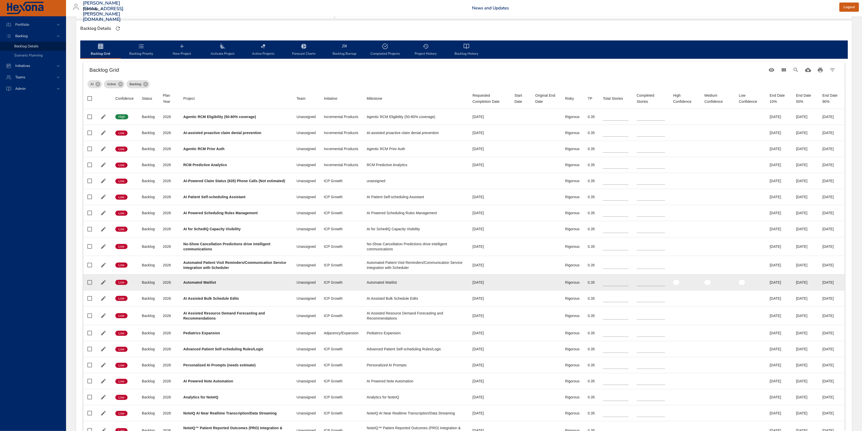
type input "*"
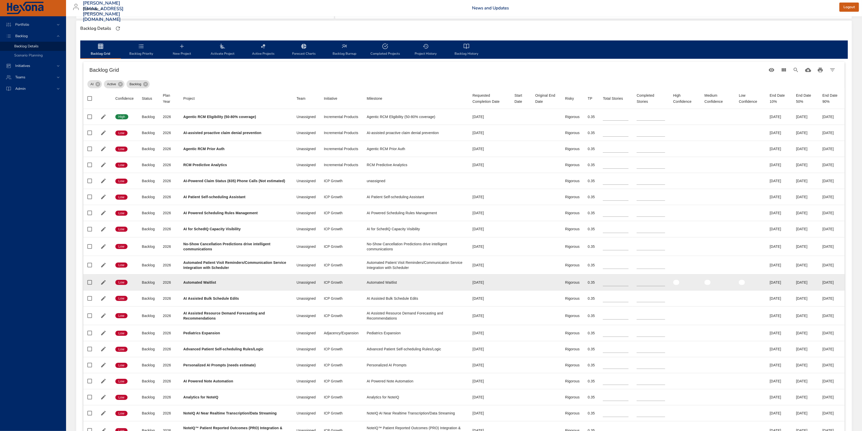
type input "*"
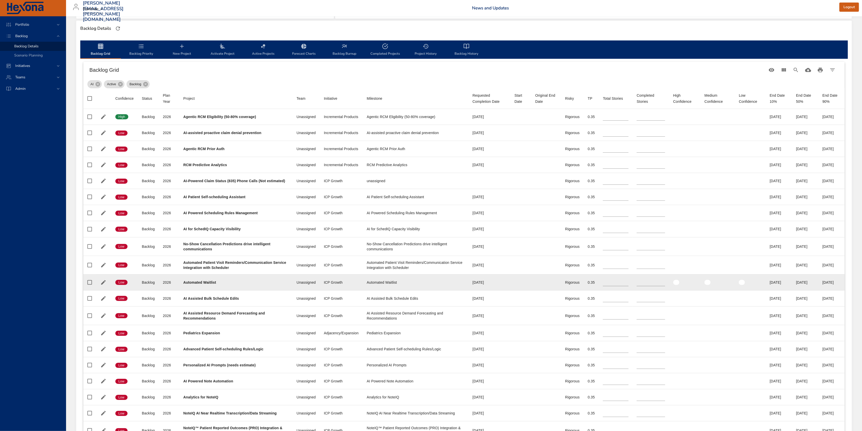
type input "*"
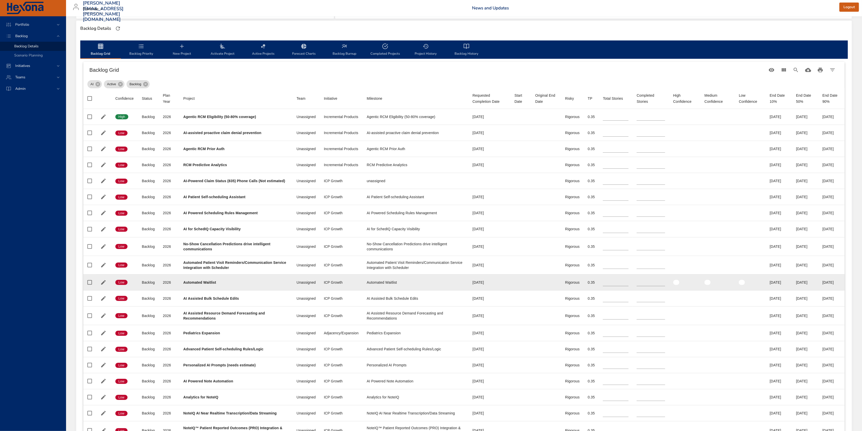
type input "*"
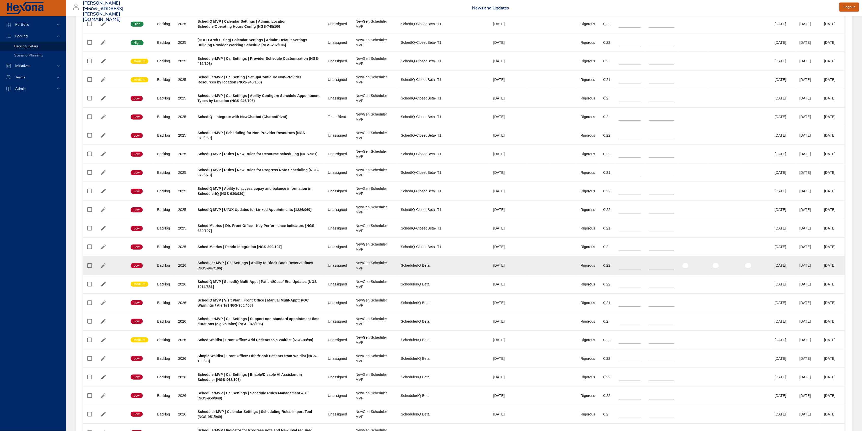
scroll to position [395, 0]
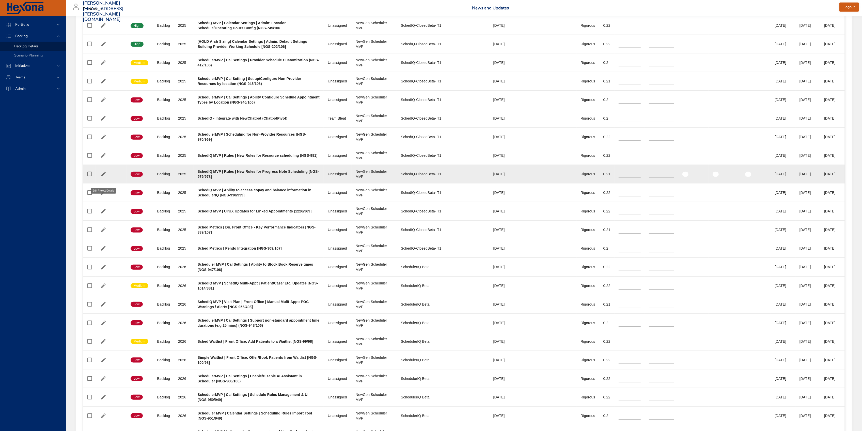
click at [103, 177] on icon "button" at bounding box center [103, 174] width 6 height 6
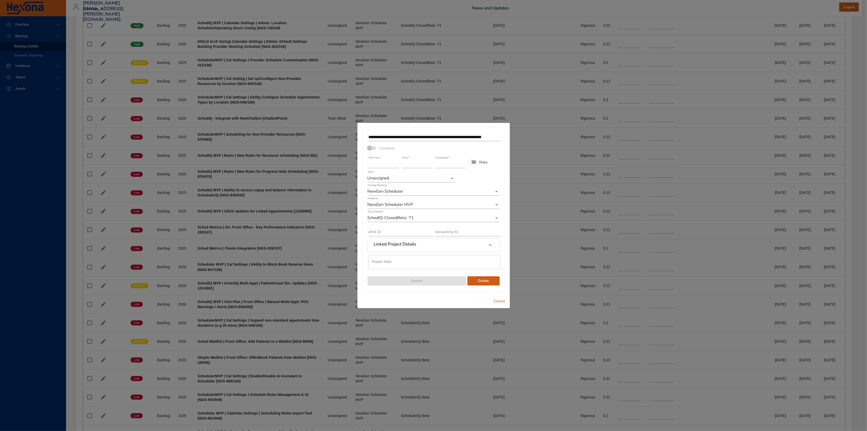
click at [501, 302] on span "Cancel" at bounding box center [500, 301] width 12 height 6
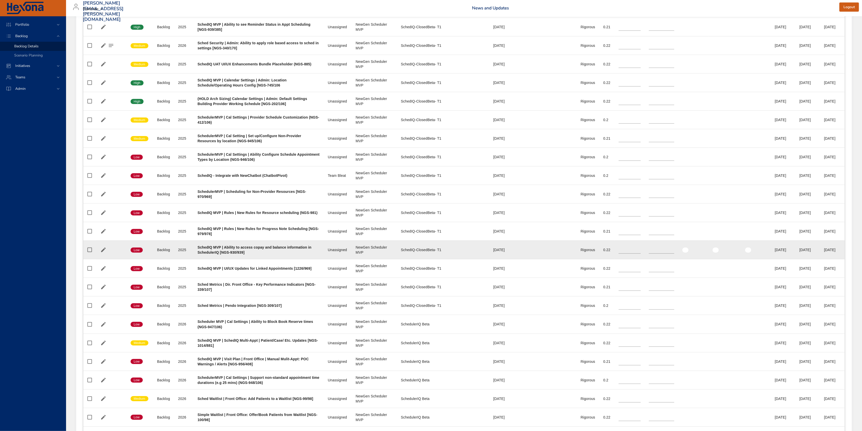
scroll to position [260, 0]
